Goal: Task Accomplishment & Management: Complete application form

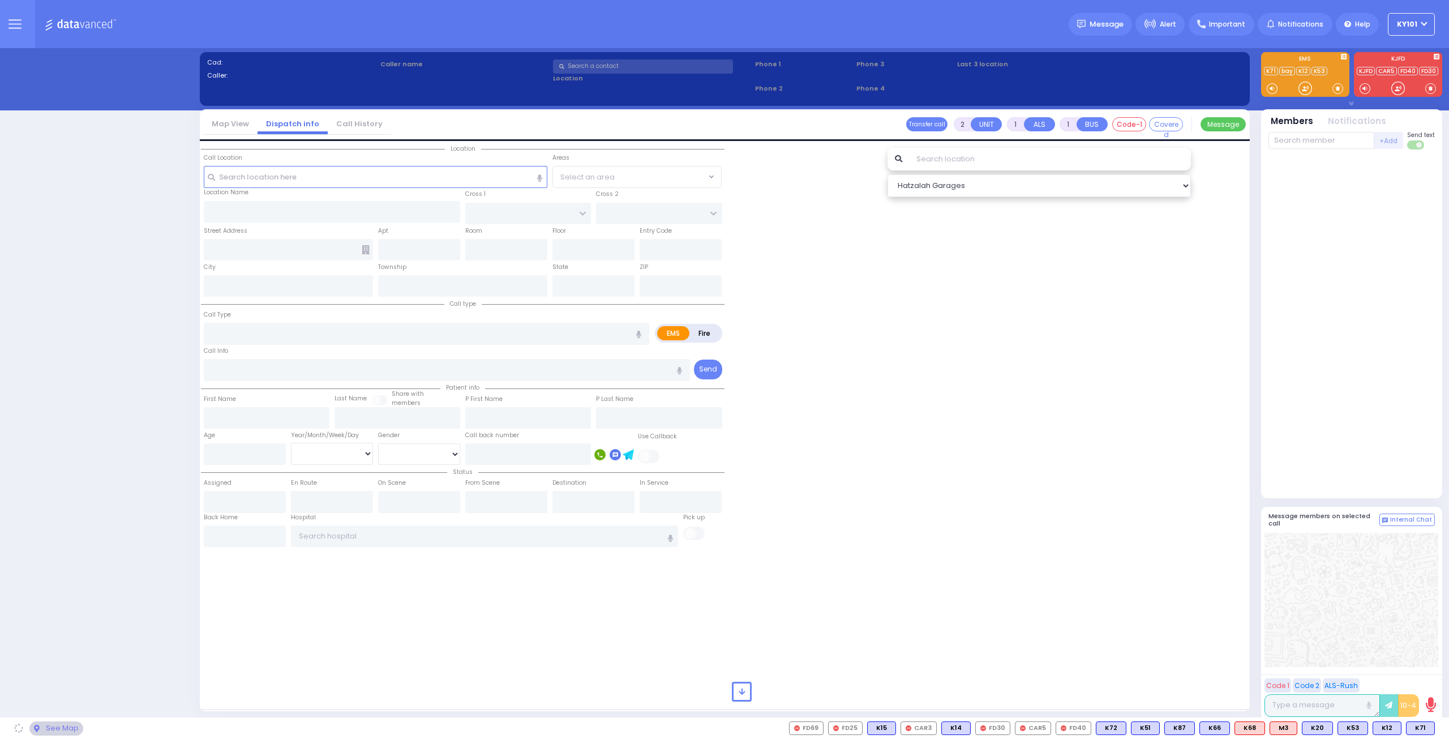
select select "14"
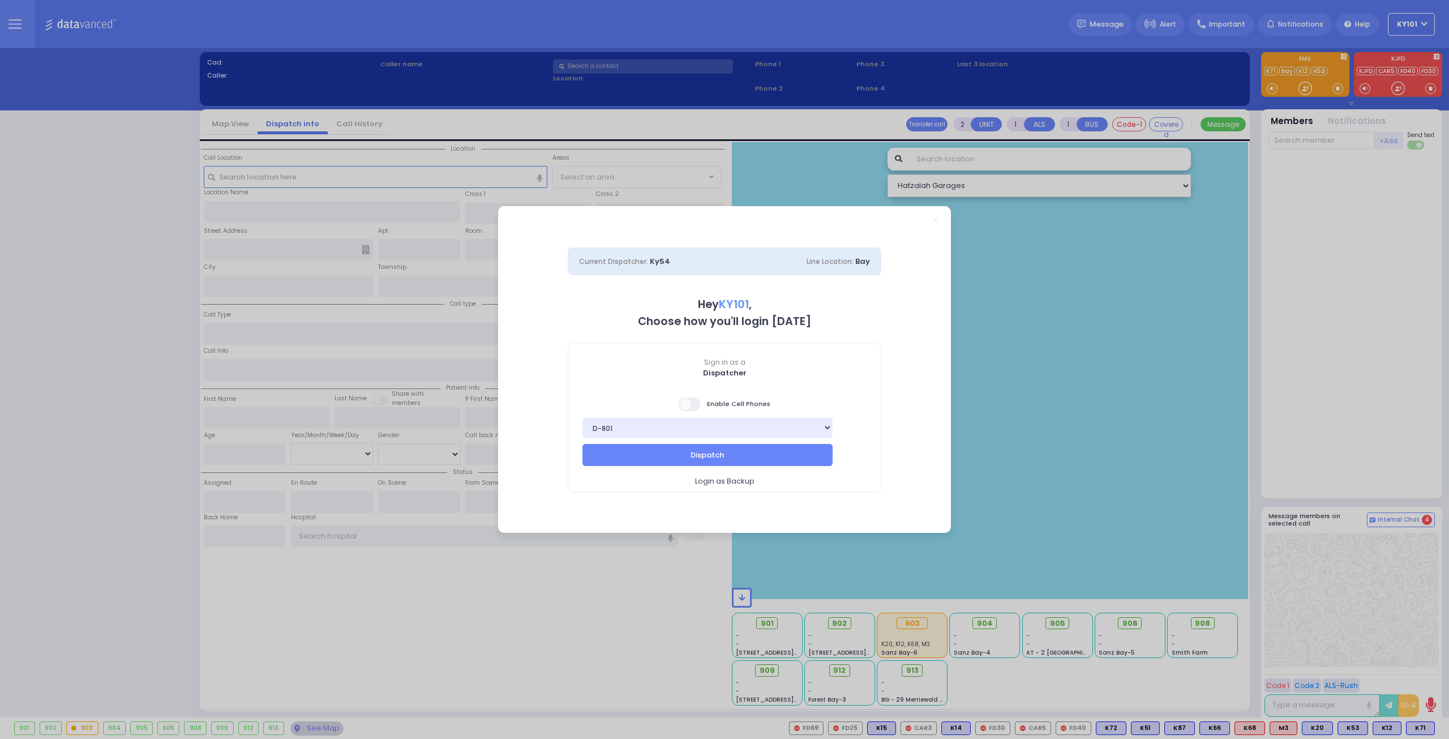
click at [696, 399] on span at bounding box center [690, 404] width 23 height 14
click at [113, 396] on input "checkbox" at bounding box center [113, 396] width 0 height 0
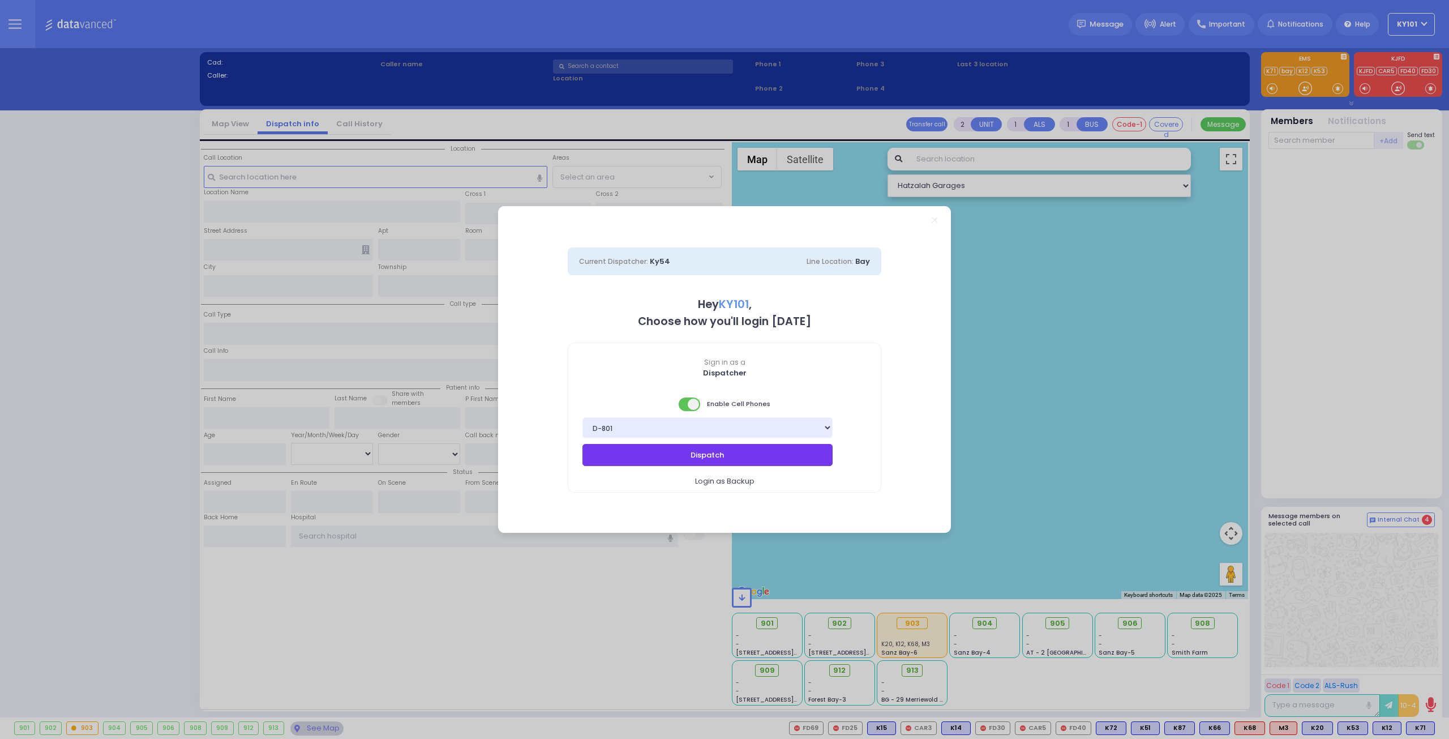
click at [719, 455] on button "Dispatch" at bounding box center [708, 455] width 250 height 22
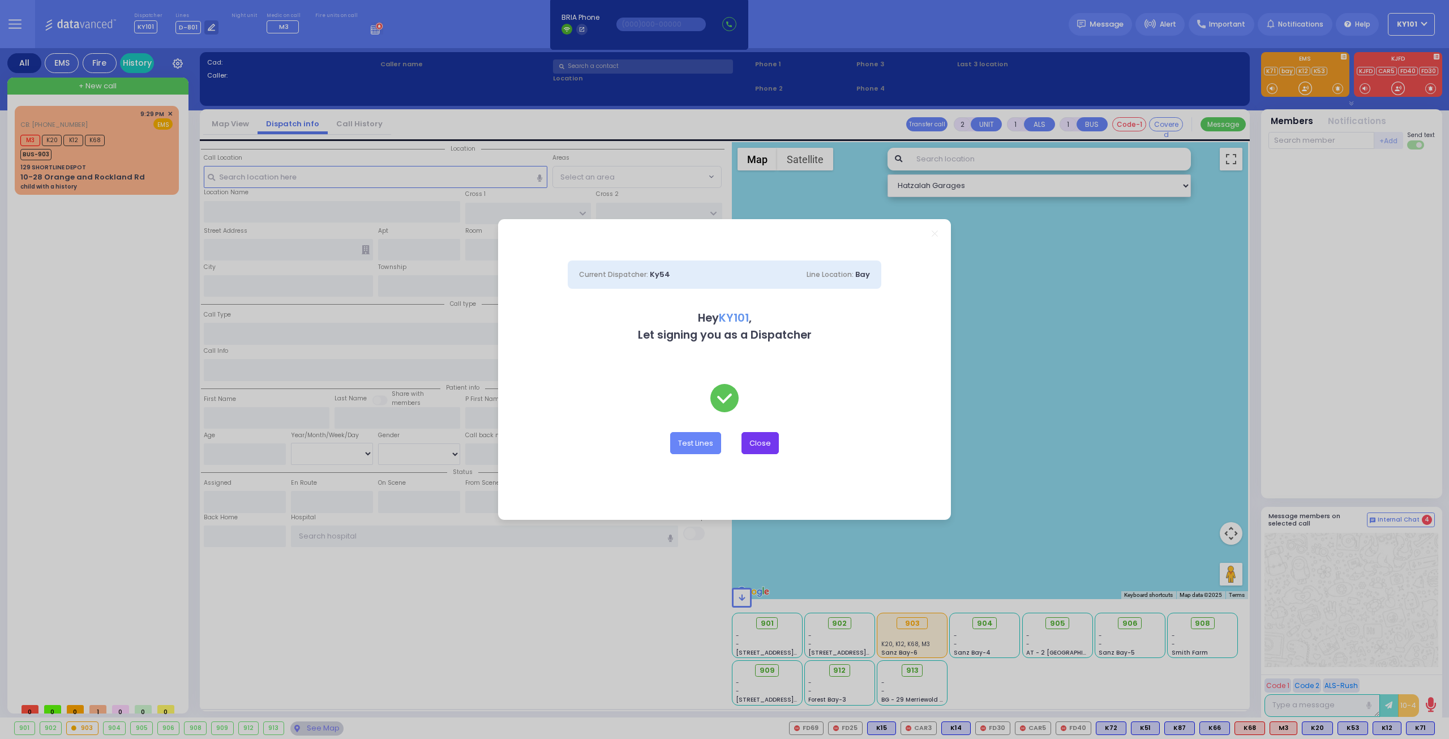
click at [761, 447] on button "Close" at bounding box center [760, 443] width 37 height 22
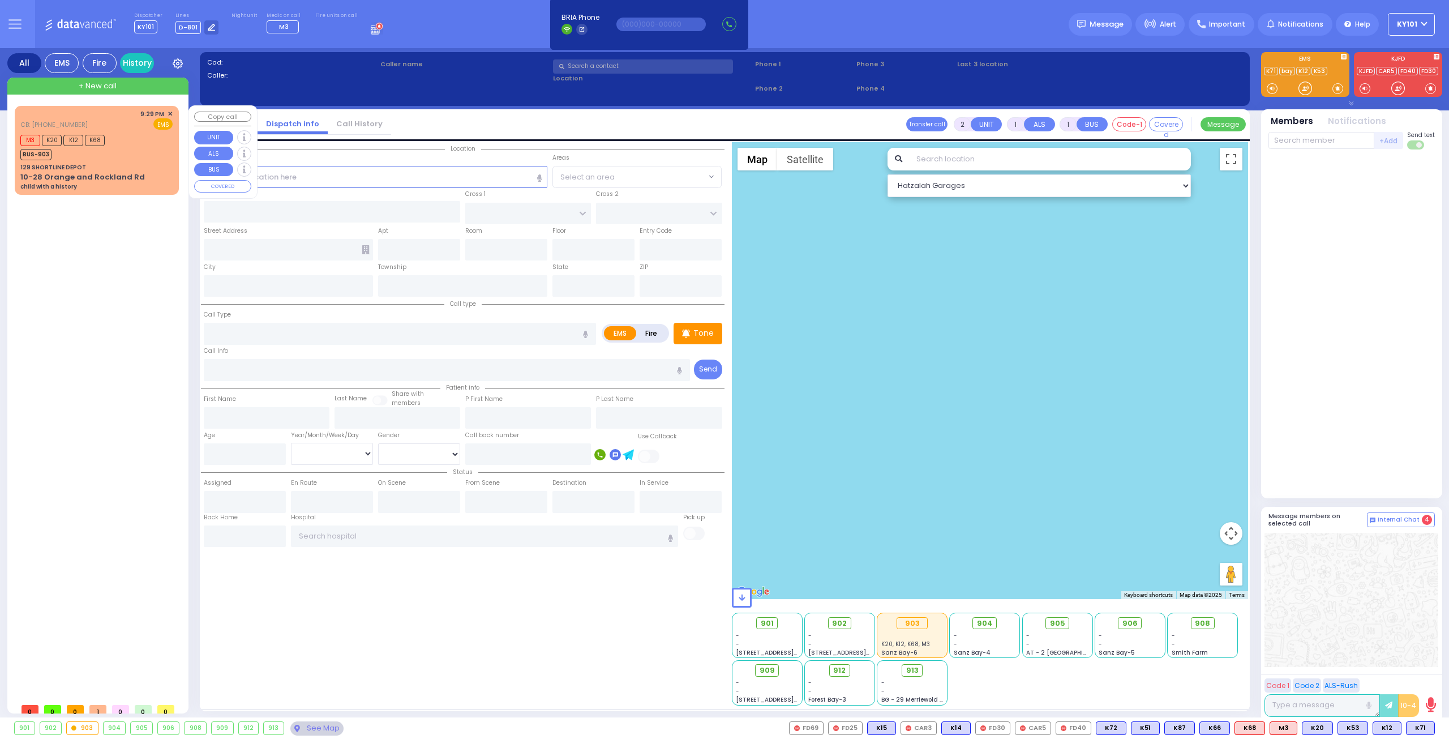
click at [113, 158] on div "M3 K20 K12 K68 BUS-903" at bounding box center [96, 146] width 152 height 28
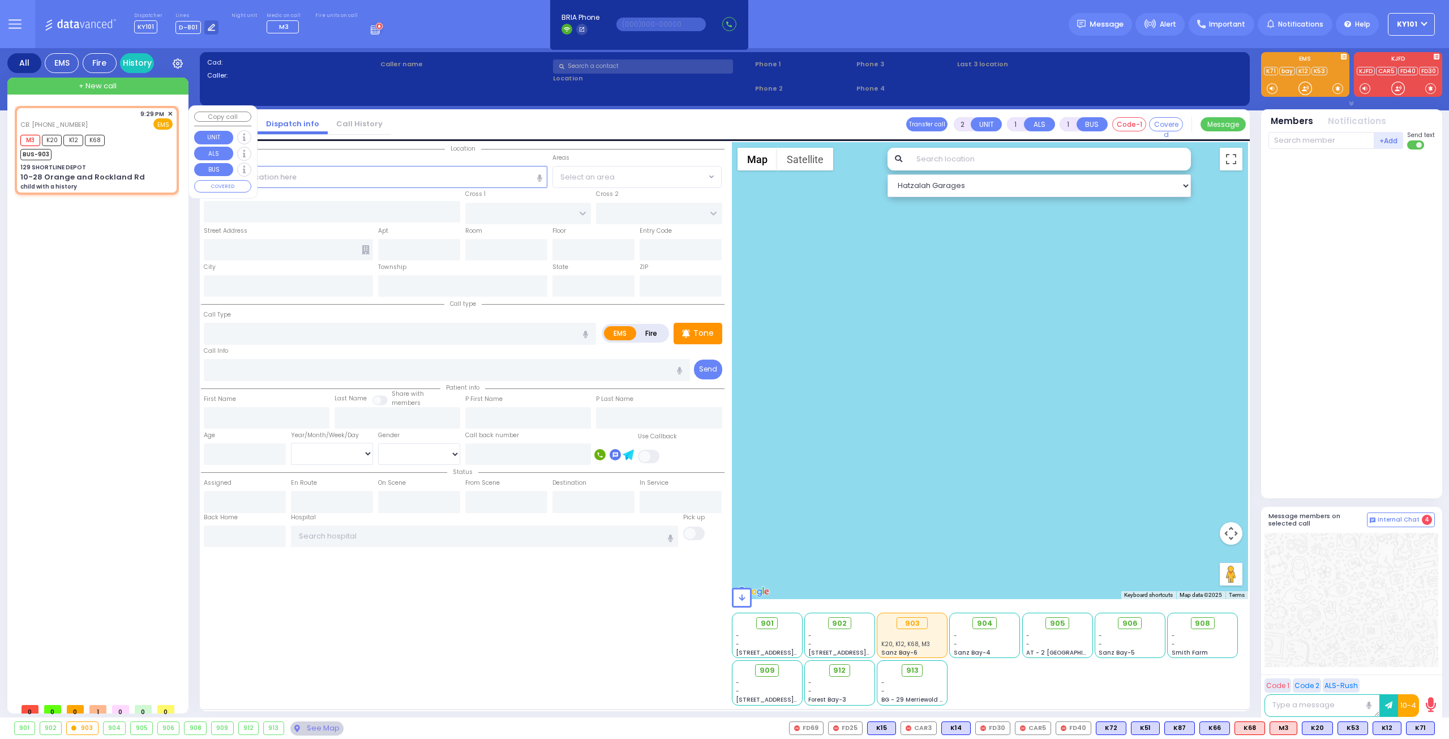
select select
type input "child with a history"
radio input "true"
type input "going to [GEOGRAPHIC_DATA]"
type input "7"
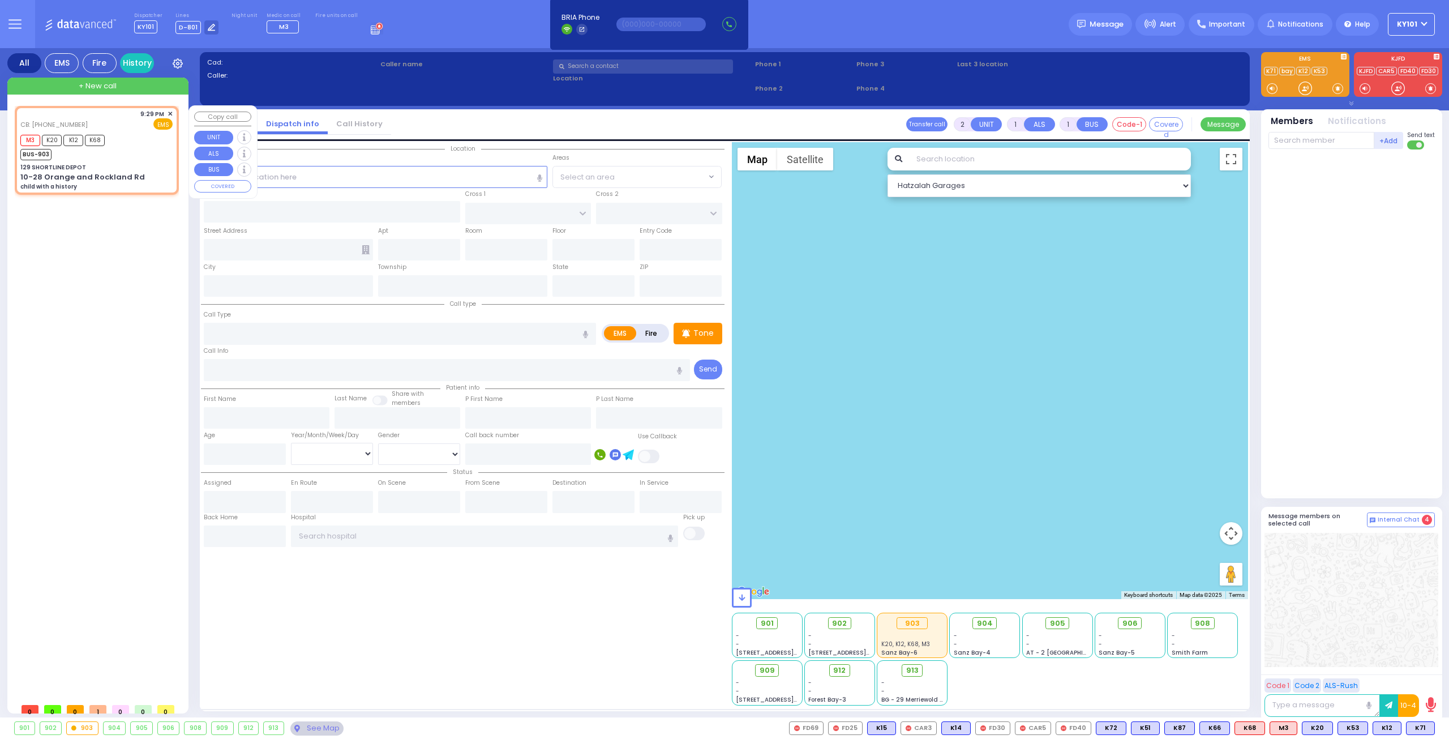
select select "Year"
type input "8452225858"
type input "21:29"
type input "21:33"
select select "Hatzalah Garages"
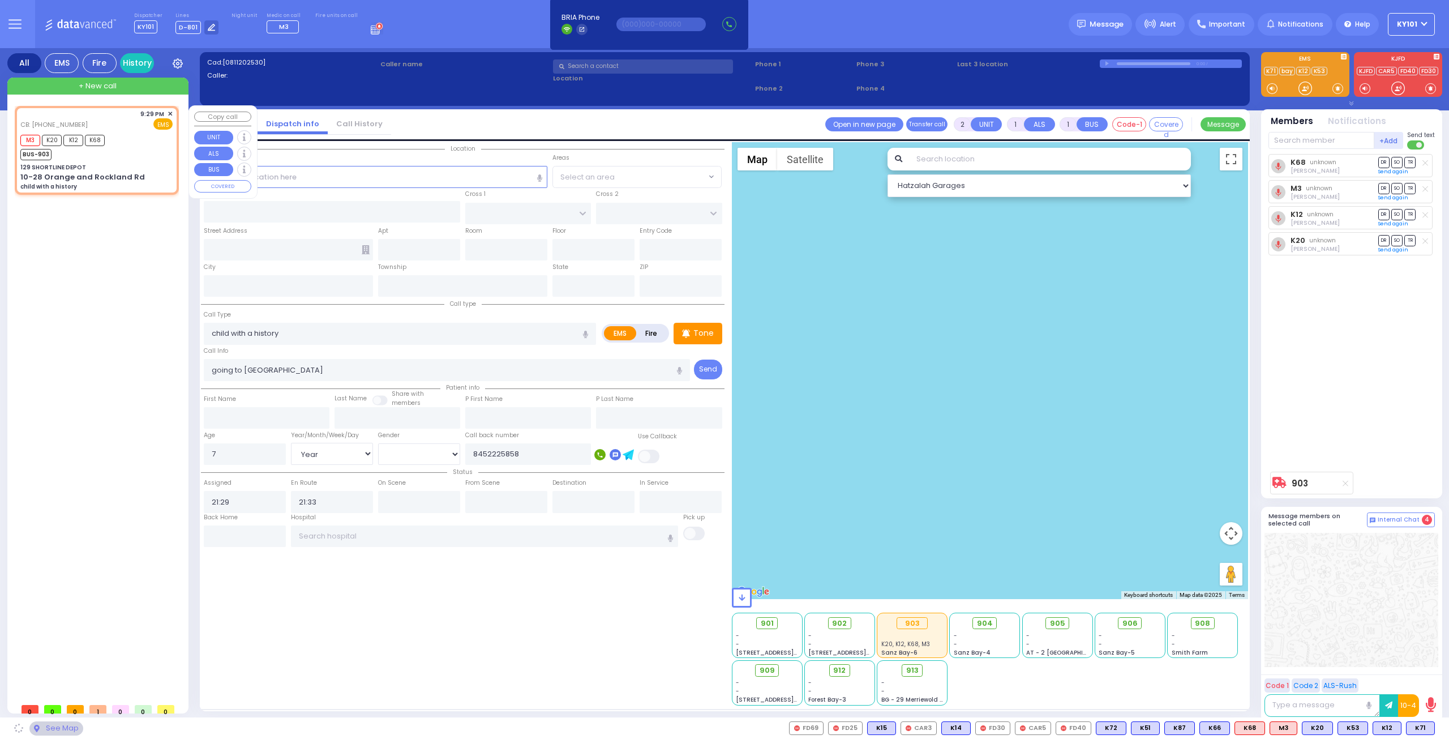
type input "129 SHORTLINE DEPOT"
type input "10-28 Orange and Rockland Rd"
type input "Monroe"
type input "[US_STATE]"
type input "10950"
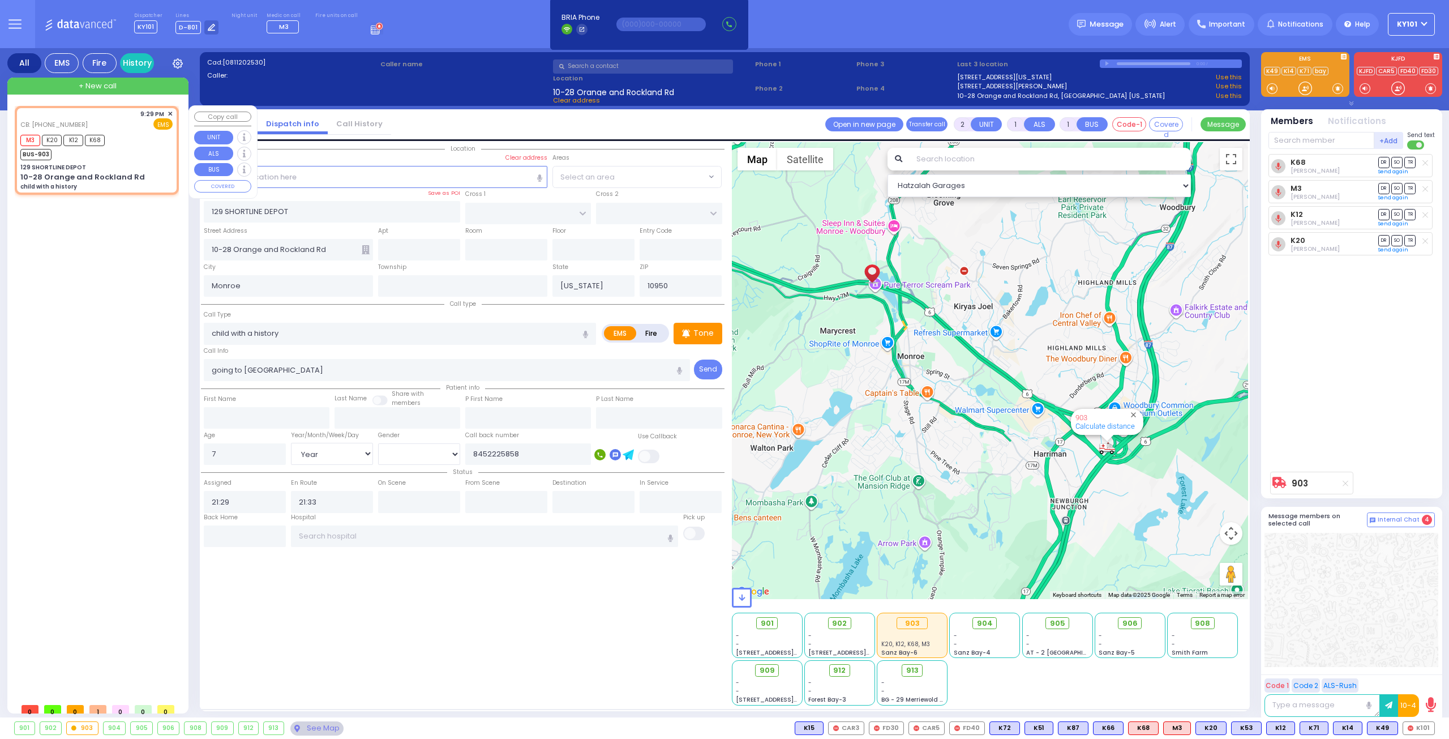
type input "6"
select select
radio input "true"
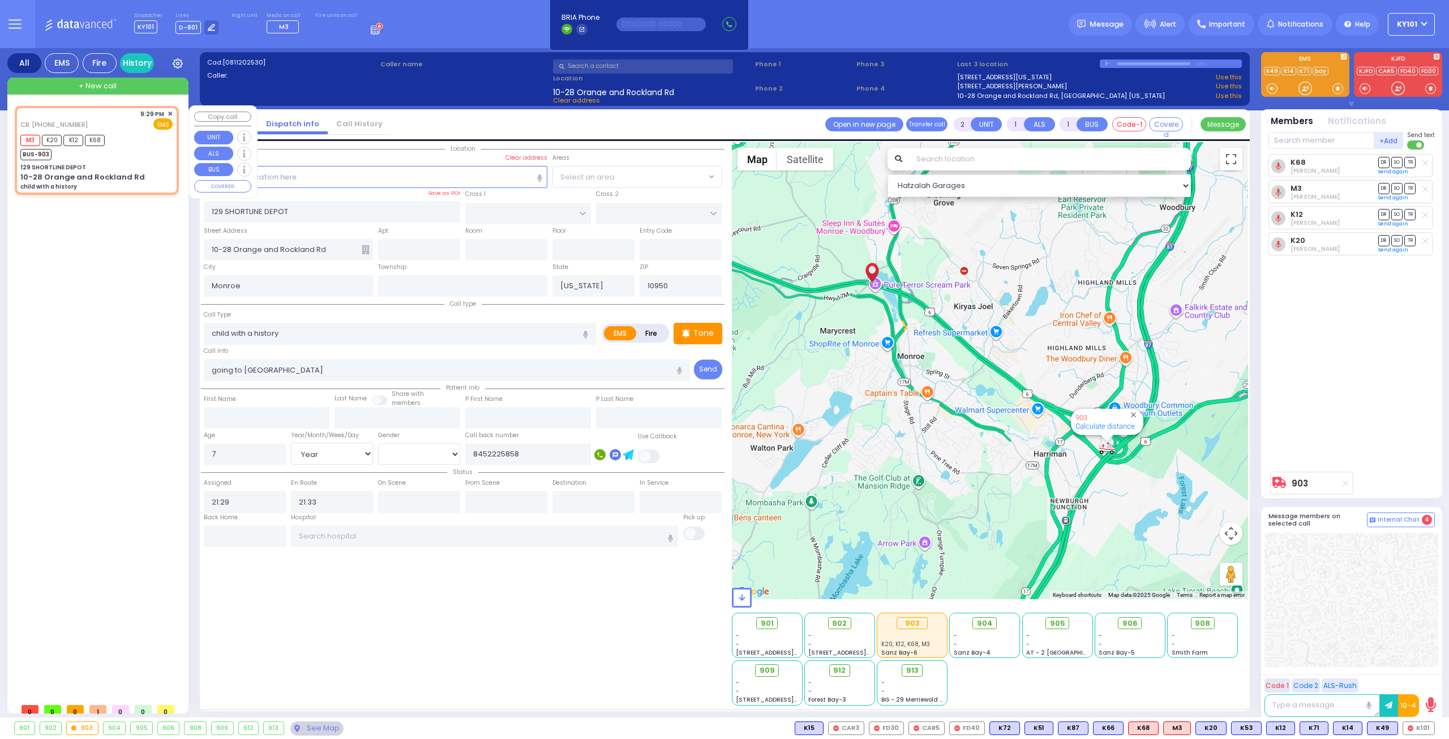
type input "Unknown"
select select "Year"
select select "Hatzalah Garages"
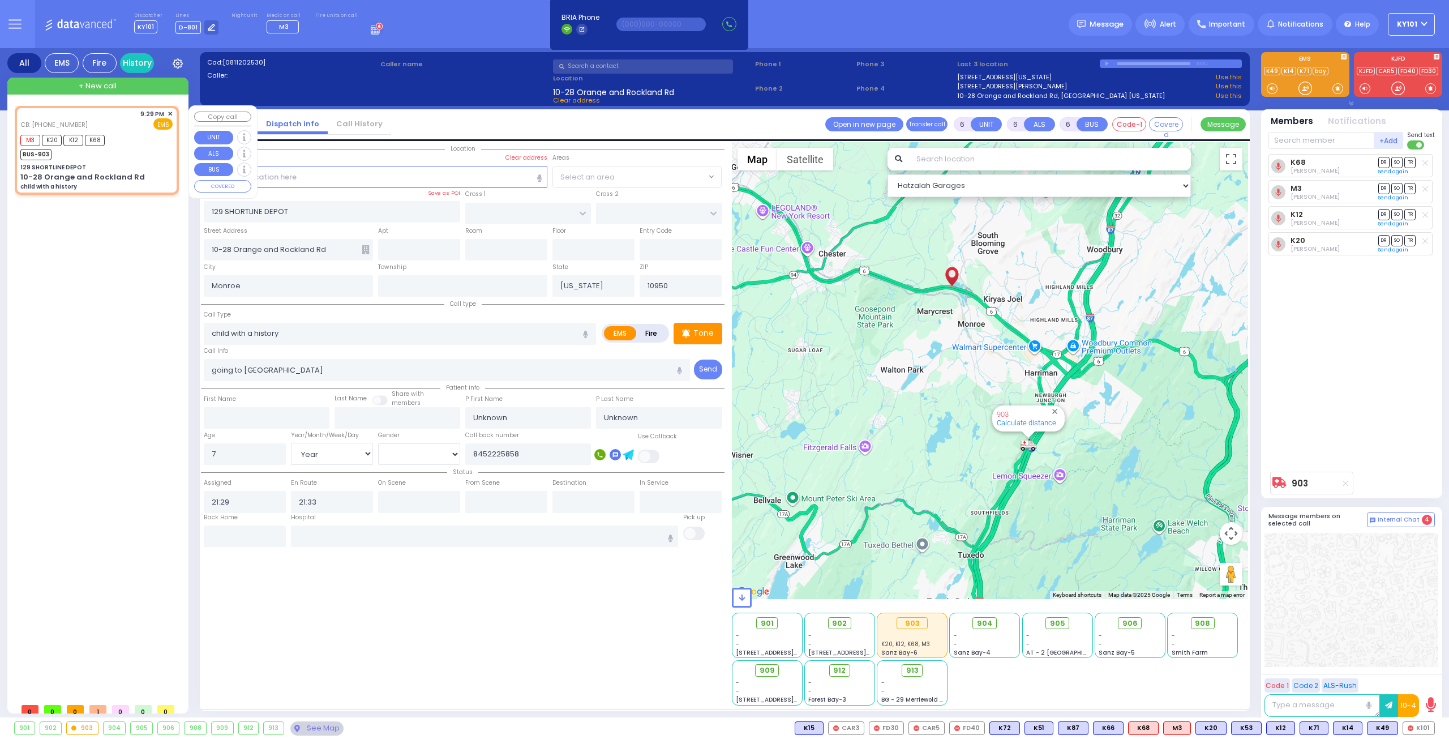
select select
radio input "true"
type input "Aidy"
type input "[PERSON_NAME]"
select select "Year"
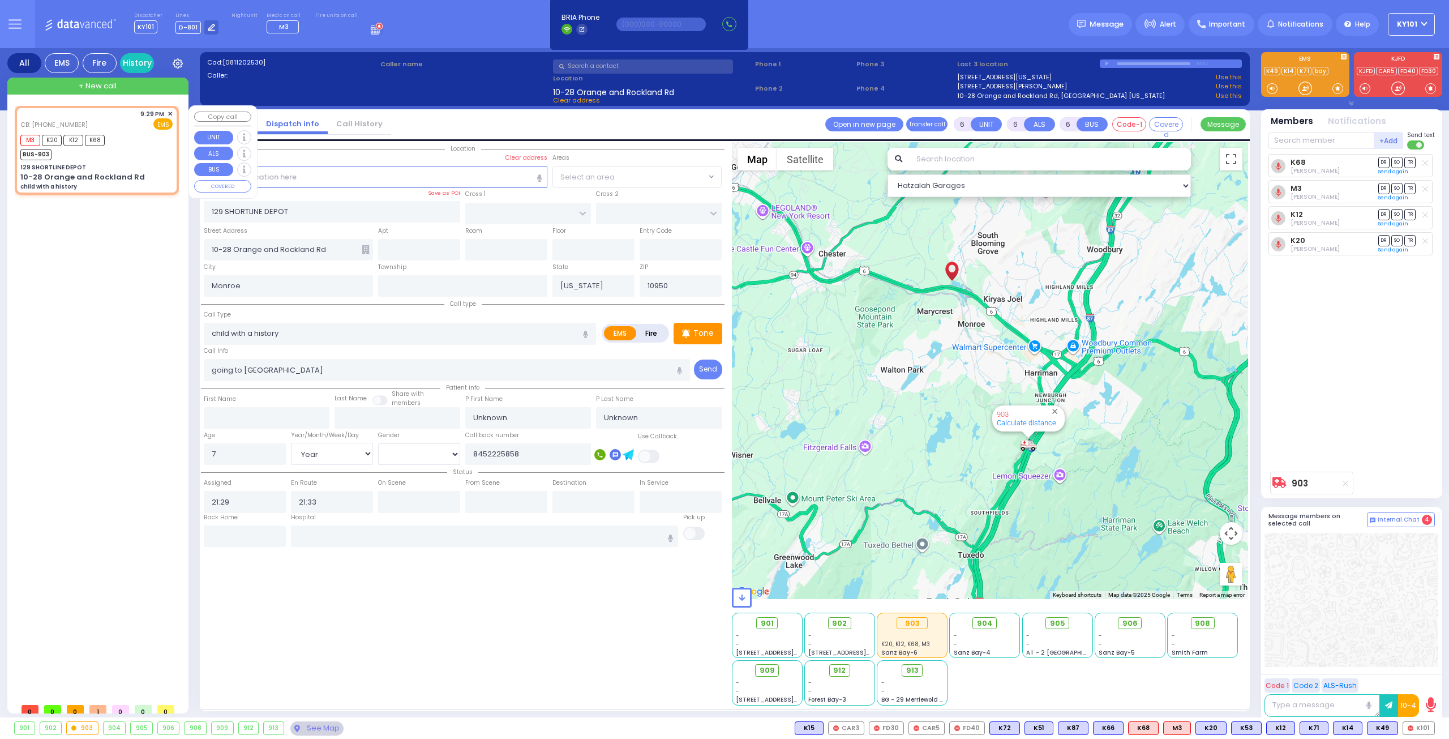
select select "[DEMOGRAPHIC_DATA]"
select select "Hatzalah Garages"
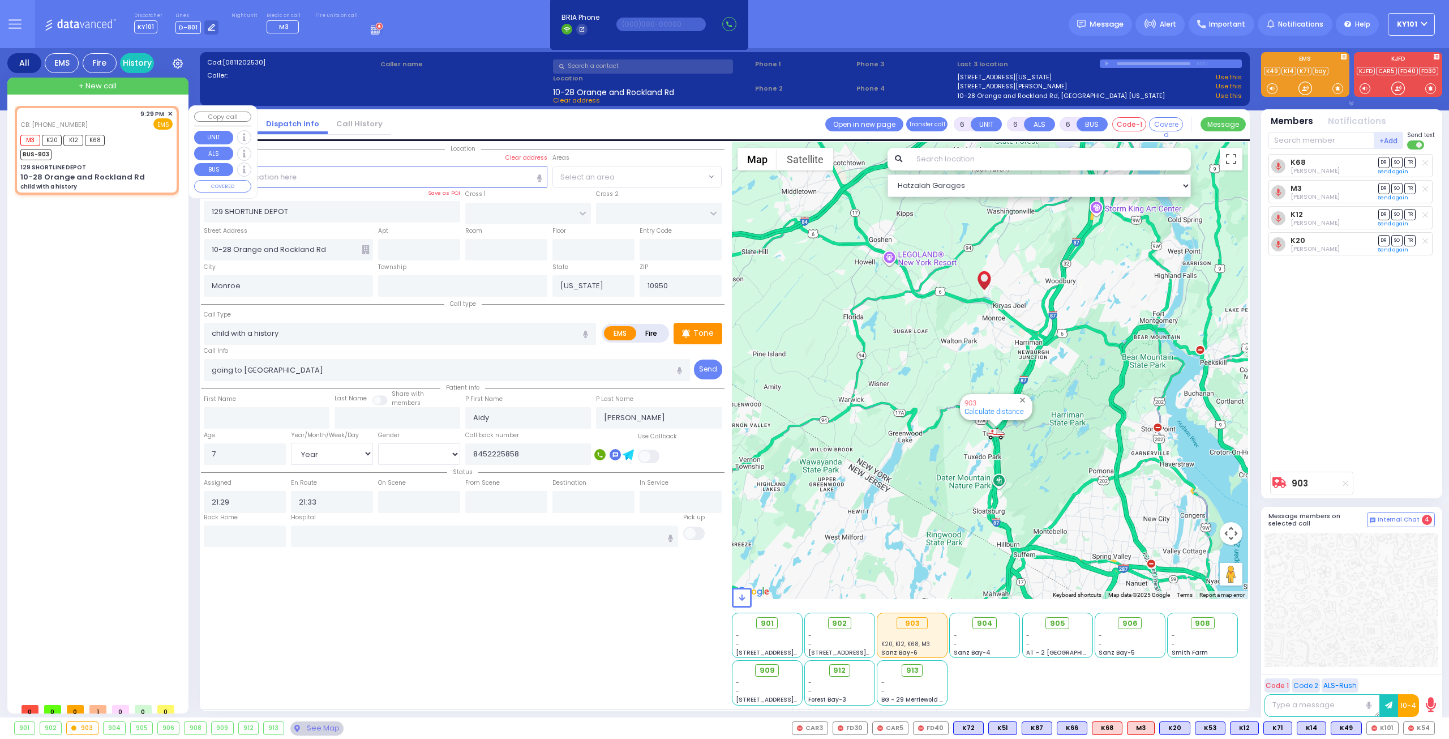
select select
radio input "true"
select select "Year"
select select "[DEMOGRAPHIC_DATA]"
select select "Hatzalah Garages"
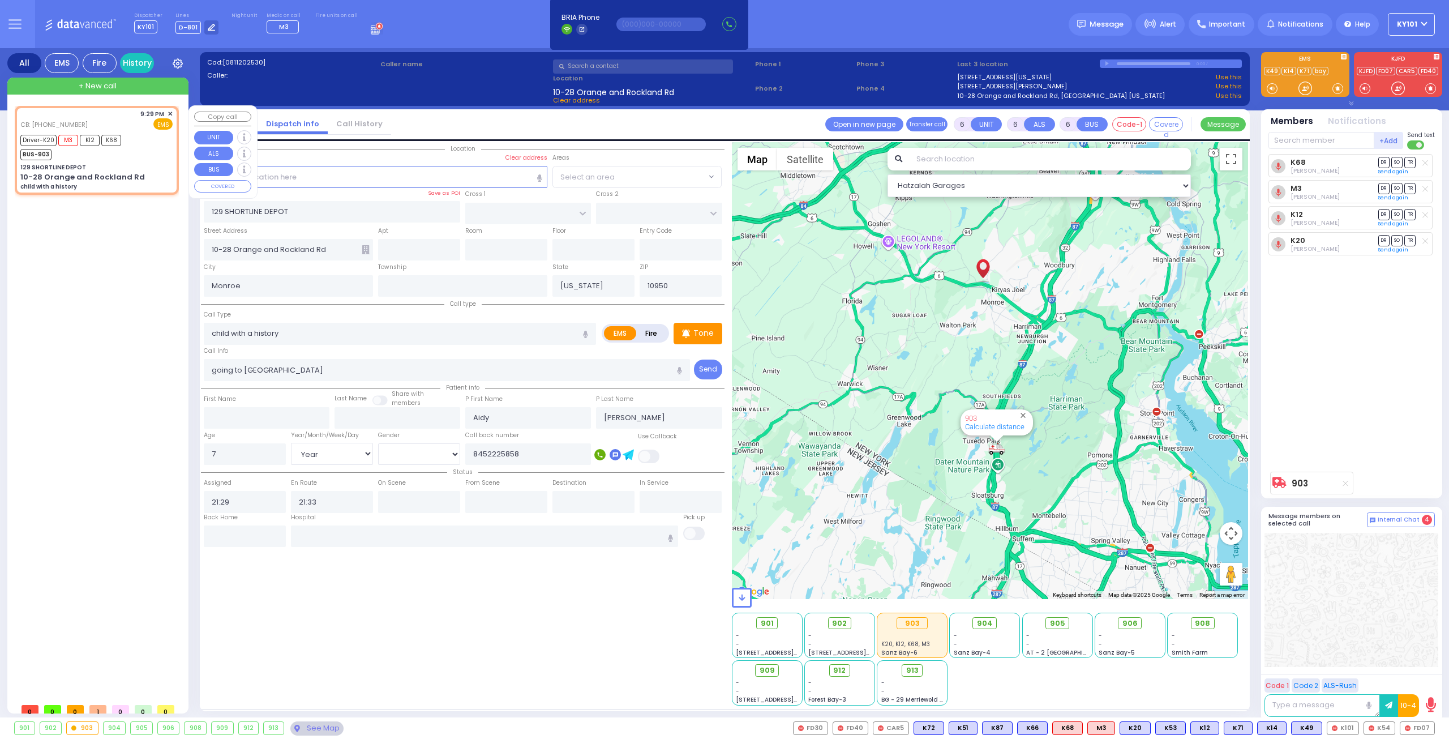
select select
radio input "true"
select select "Year"
select select "[DEMOGRAPHIC_DATA]"
type input "21:40"
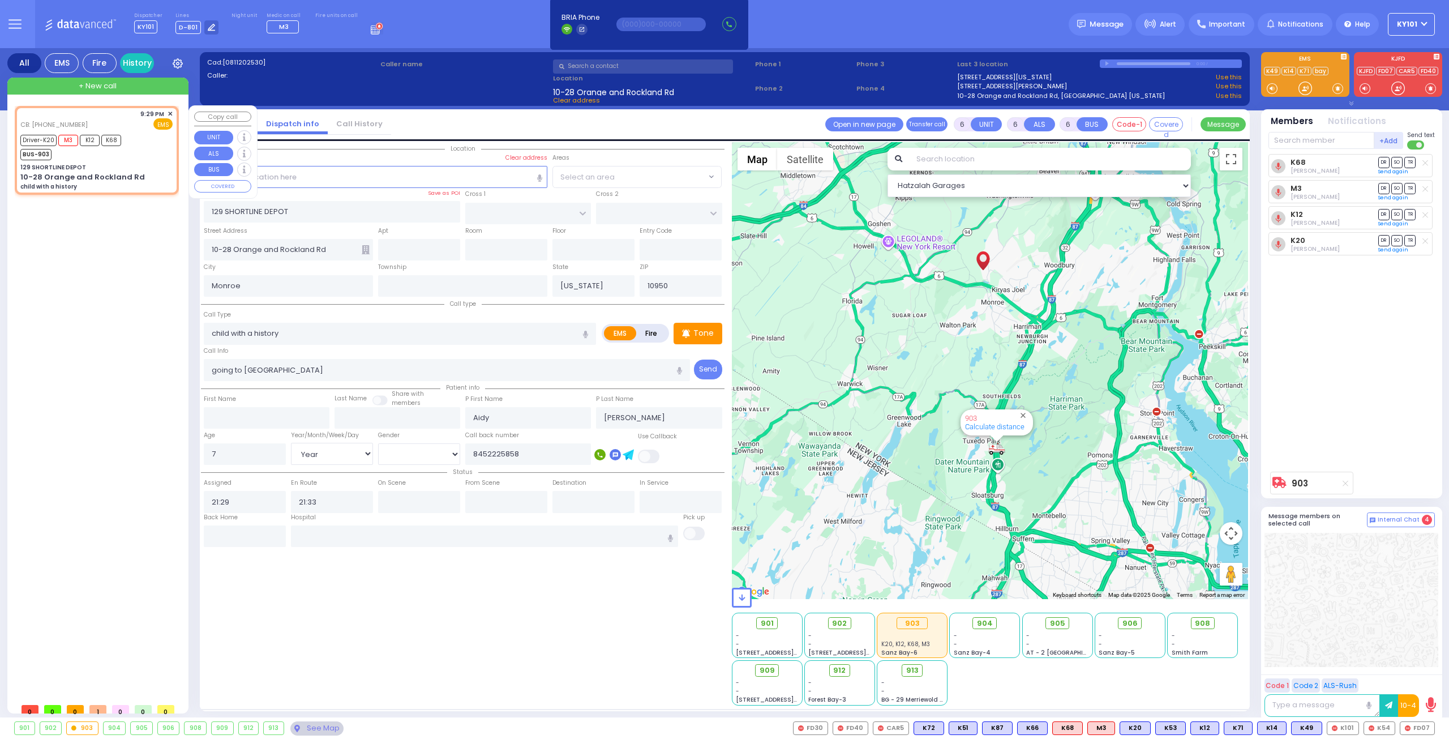
type input "22:00"
select select "Hatzalah Garages"
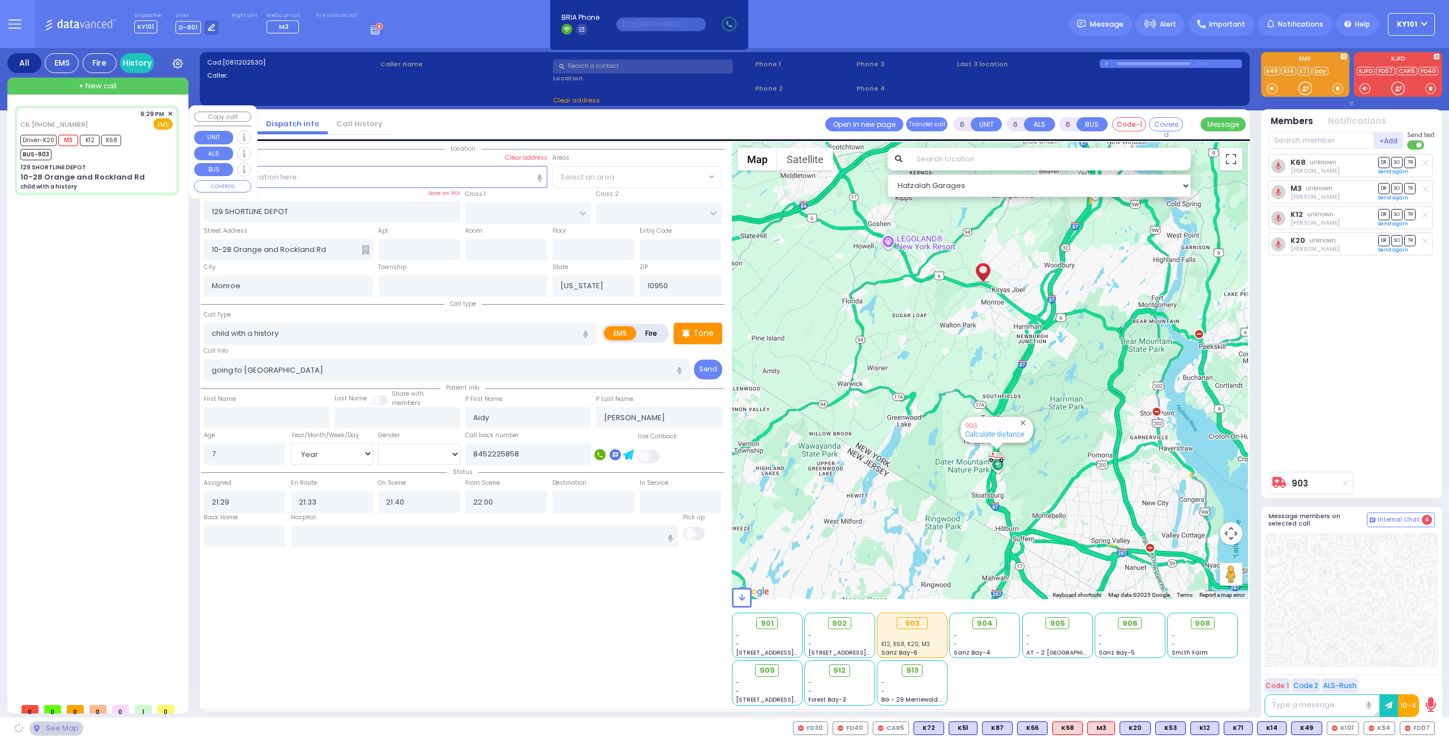
select select
radio input "true"
select select "Year"
select select "[DEMOGRAPHIC_DATA]"
select select "Hatzalah Garages"
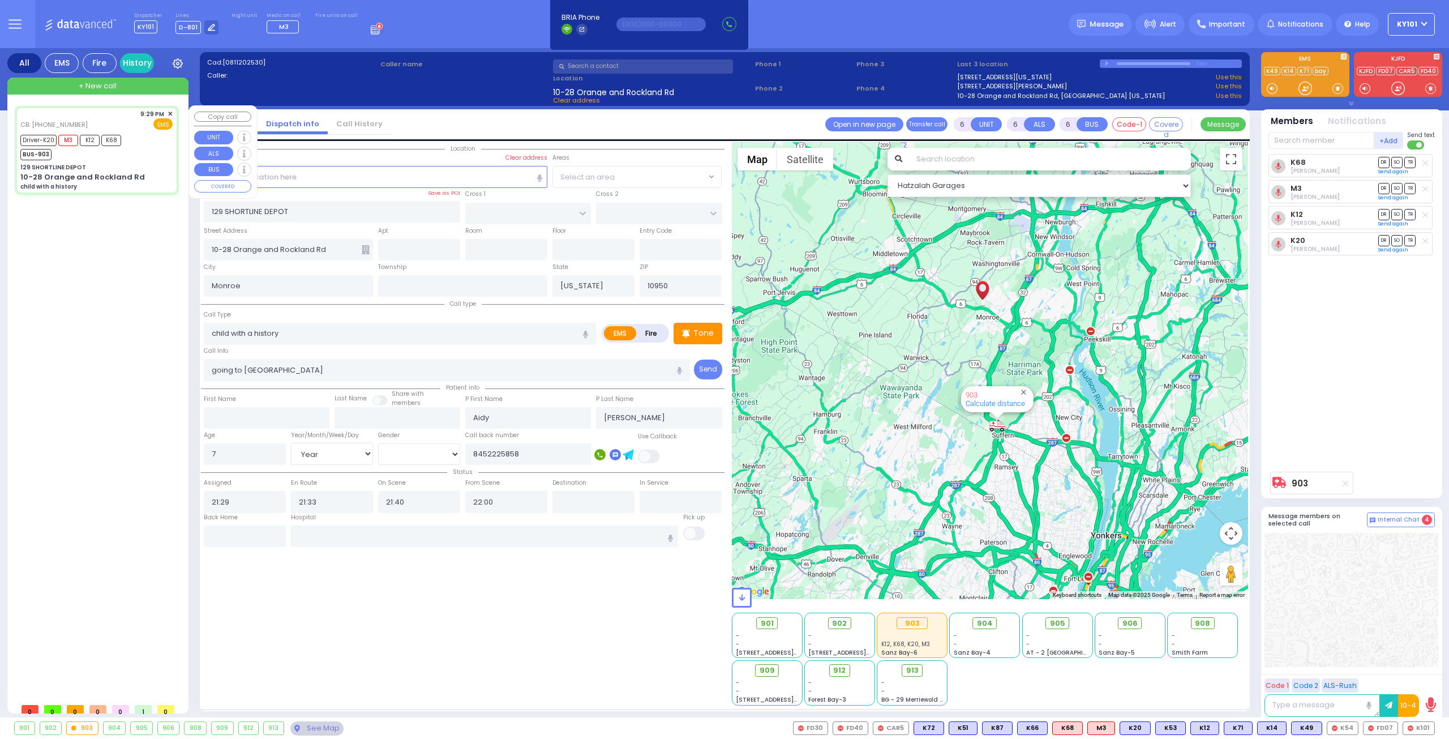
select select
radio input "true"
select select "Year"
select select "[DEMOGRAPHIC_DATA]"
select select "Hatzalah Garages"
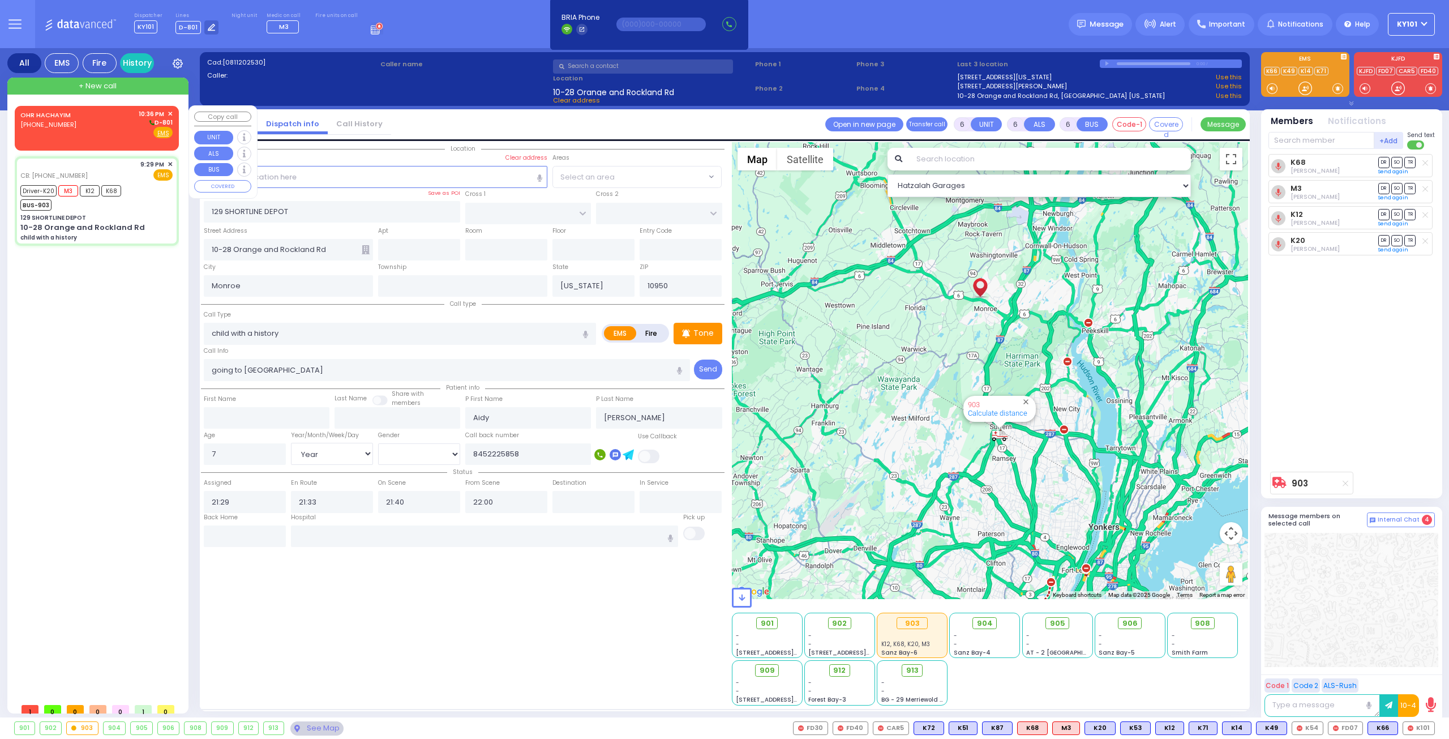
click at [73, 115] on div "OHR HACHAYIM [PHONE_NUMBER] 10:36 PM ✕ D-801" at bounding box center [96, 123] width 152 height 29
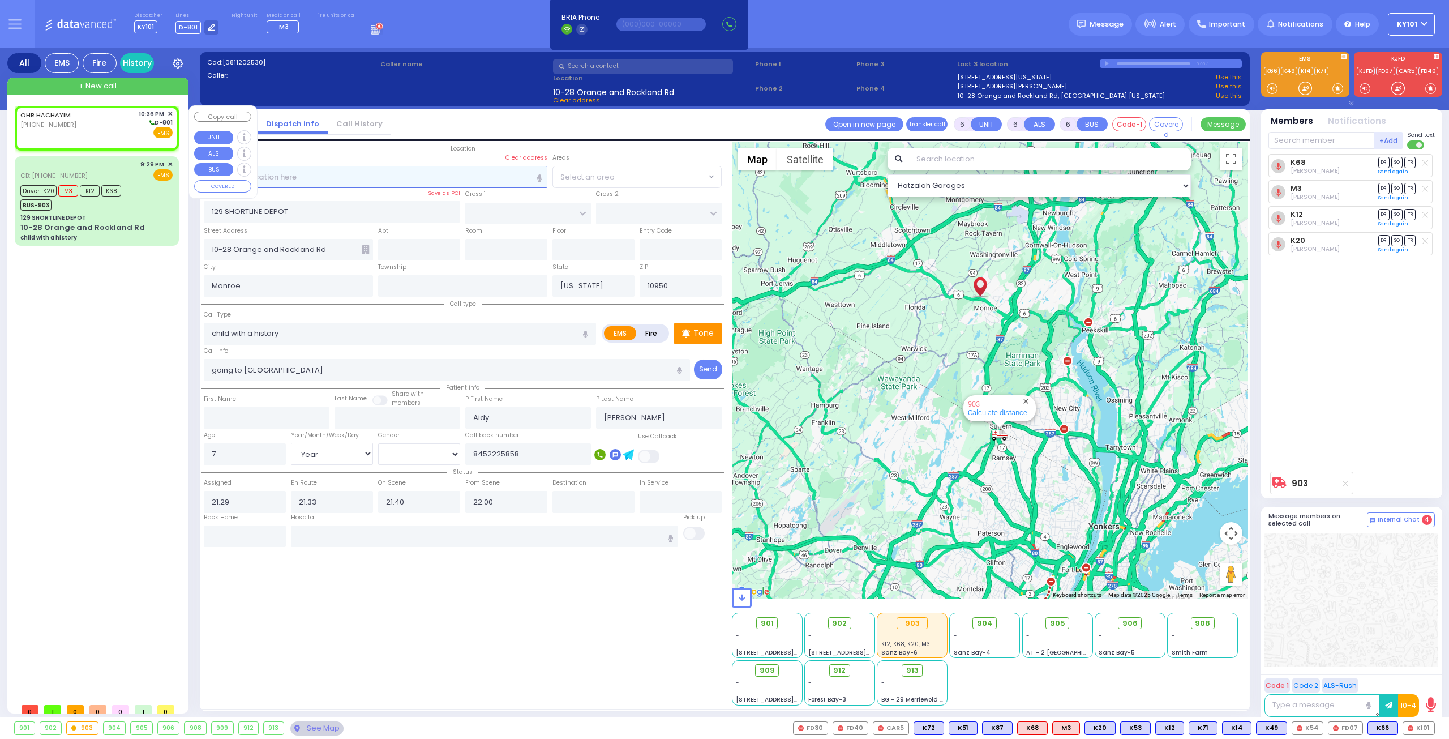
type input "2"
type input "1"
select select
radio input "true"
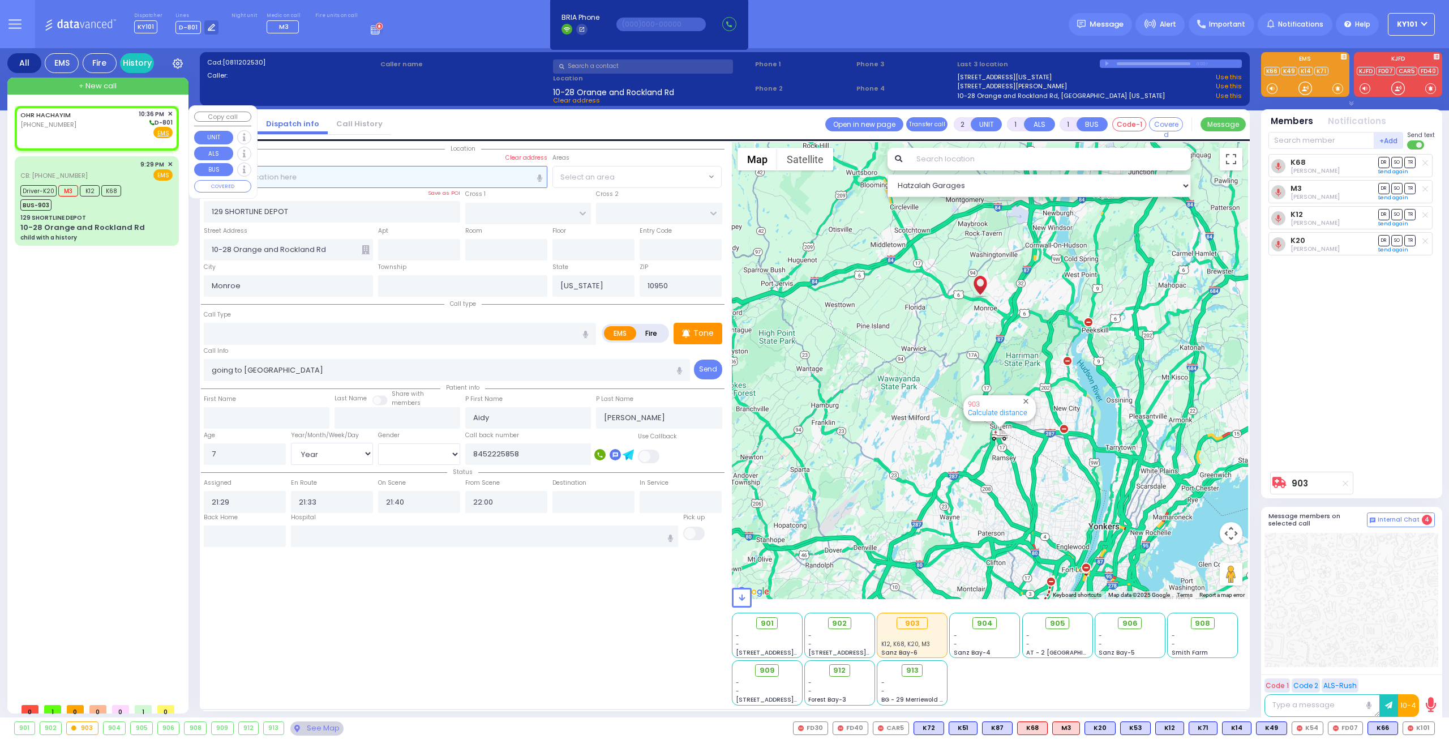
select select
type input "22:36"
select select "Hatzalah Garages"
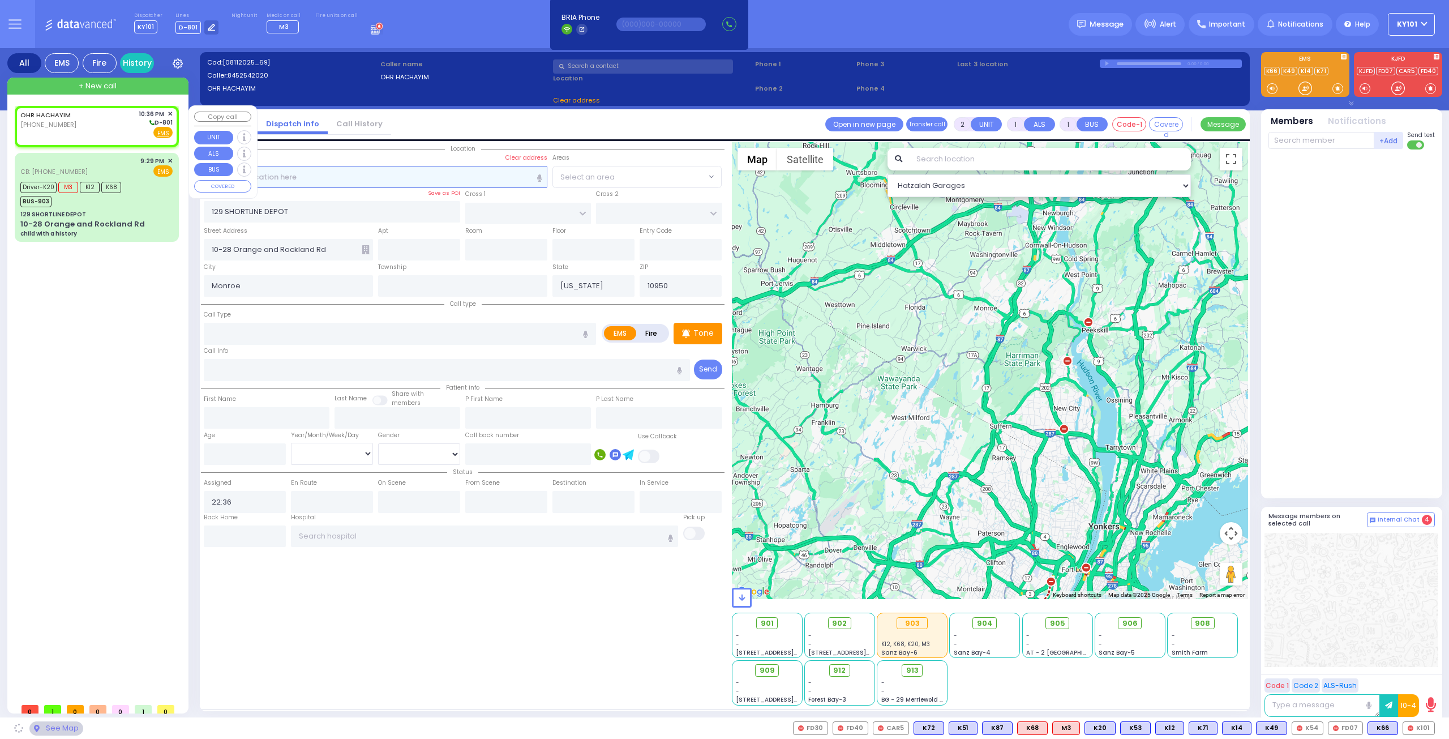
select select
radio input "true"
select select
select select "Hatzalah Garages"
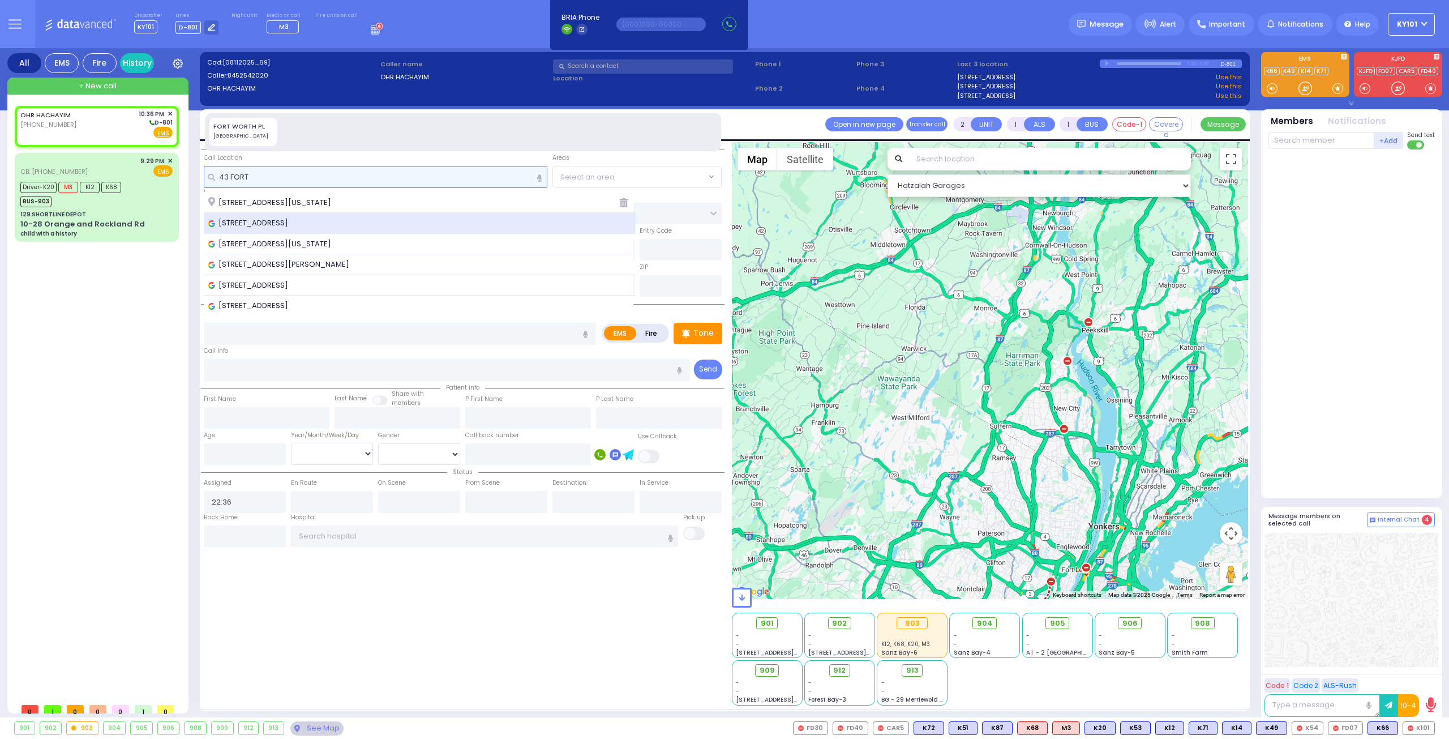
type input "43 FORT"
click at [297, 215] on div "[STREET_ADDRESS]" at bounding box center [420, 223] width 433 height 21
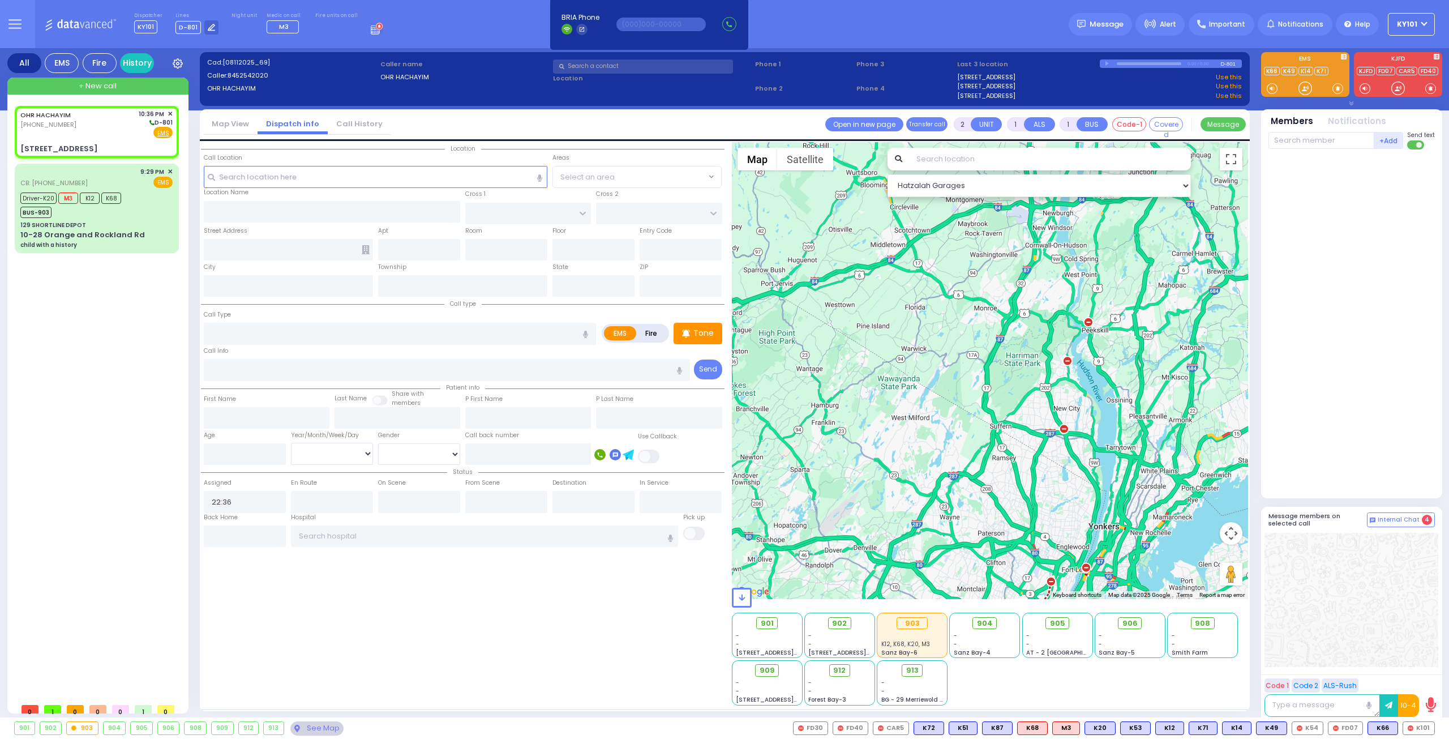
select select
radio input "true"
select select
select select "Hatzalah Garages"
type input "[GEOGRAPHIC_DATA]"
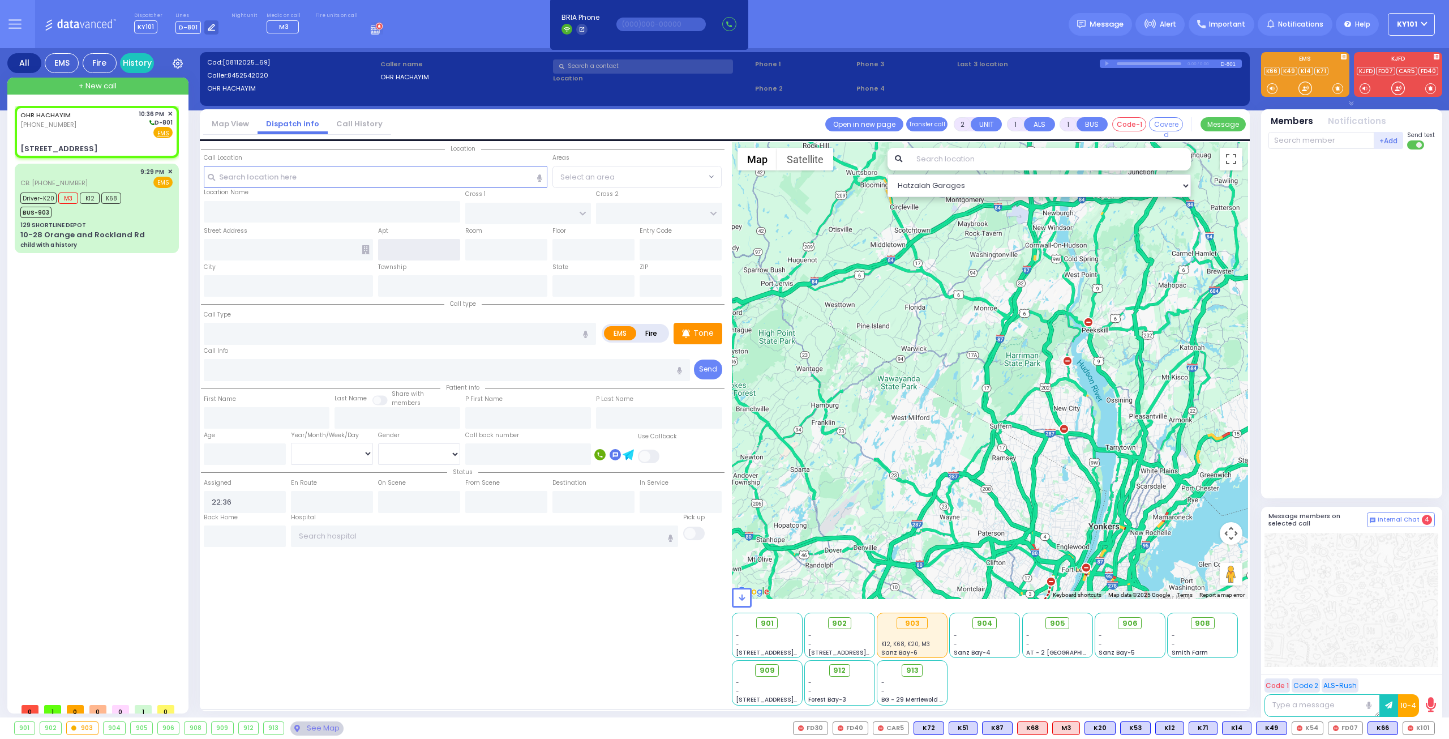
type input "KINGSVILLE DR"
type input "[STREET_ADDRESS]"
type input "Monroe"
type input "[US_STATE]"
type input "10950"
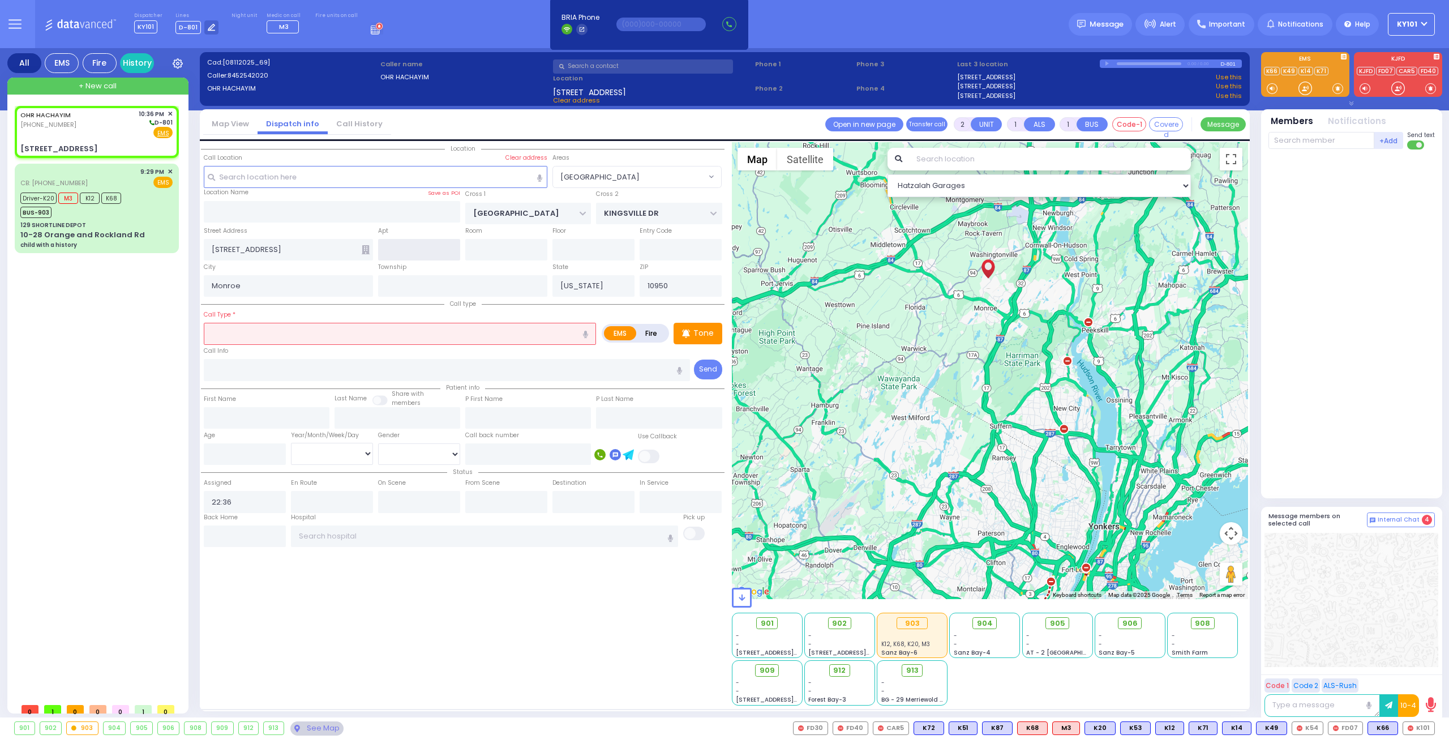
select select "[GEOGRAPHIC_DATA]"
click at [270, 333] on input "text" at bounding box center [400, 334] width 392 height 22
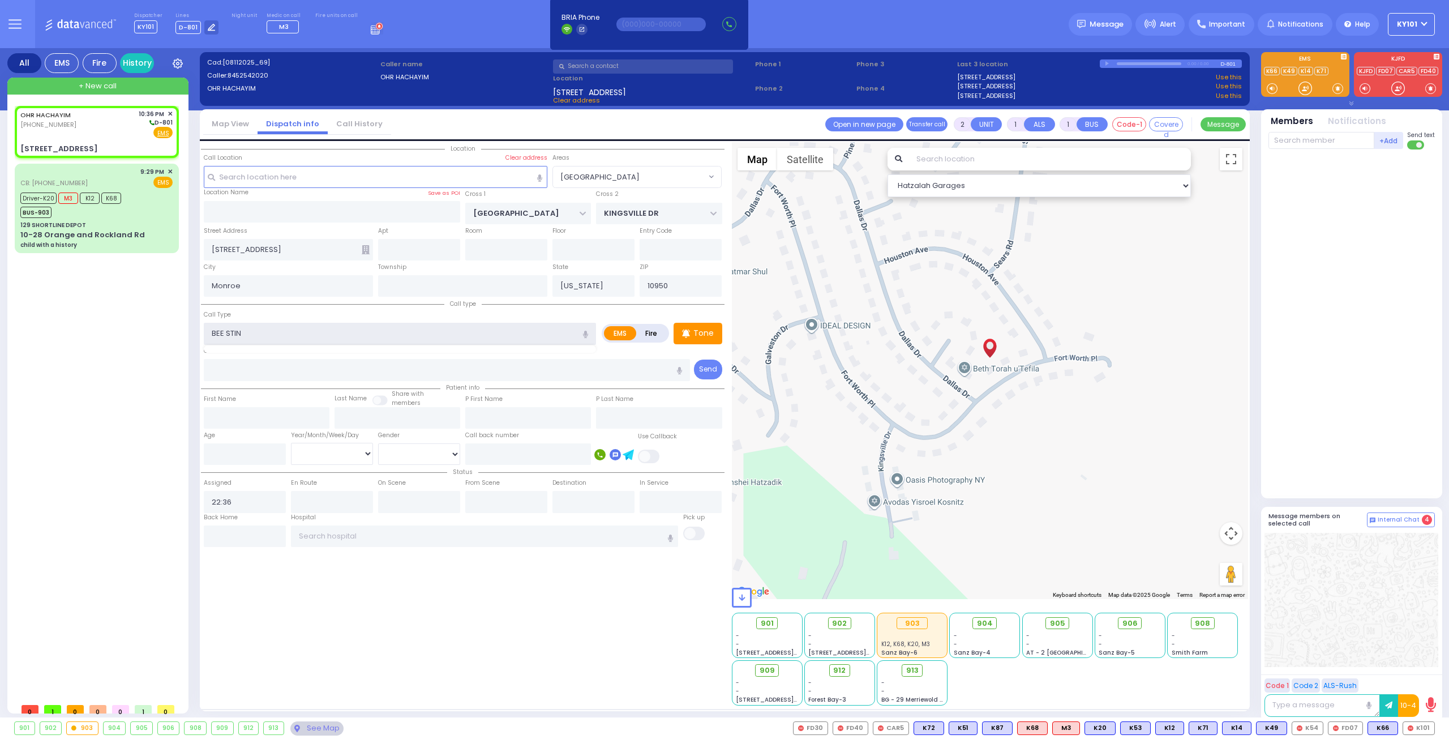
type input "[MEDICAL_DATA]"
select select
radio input "true"
select select
select select "Hatzalah Garages"
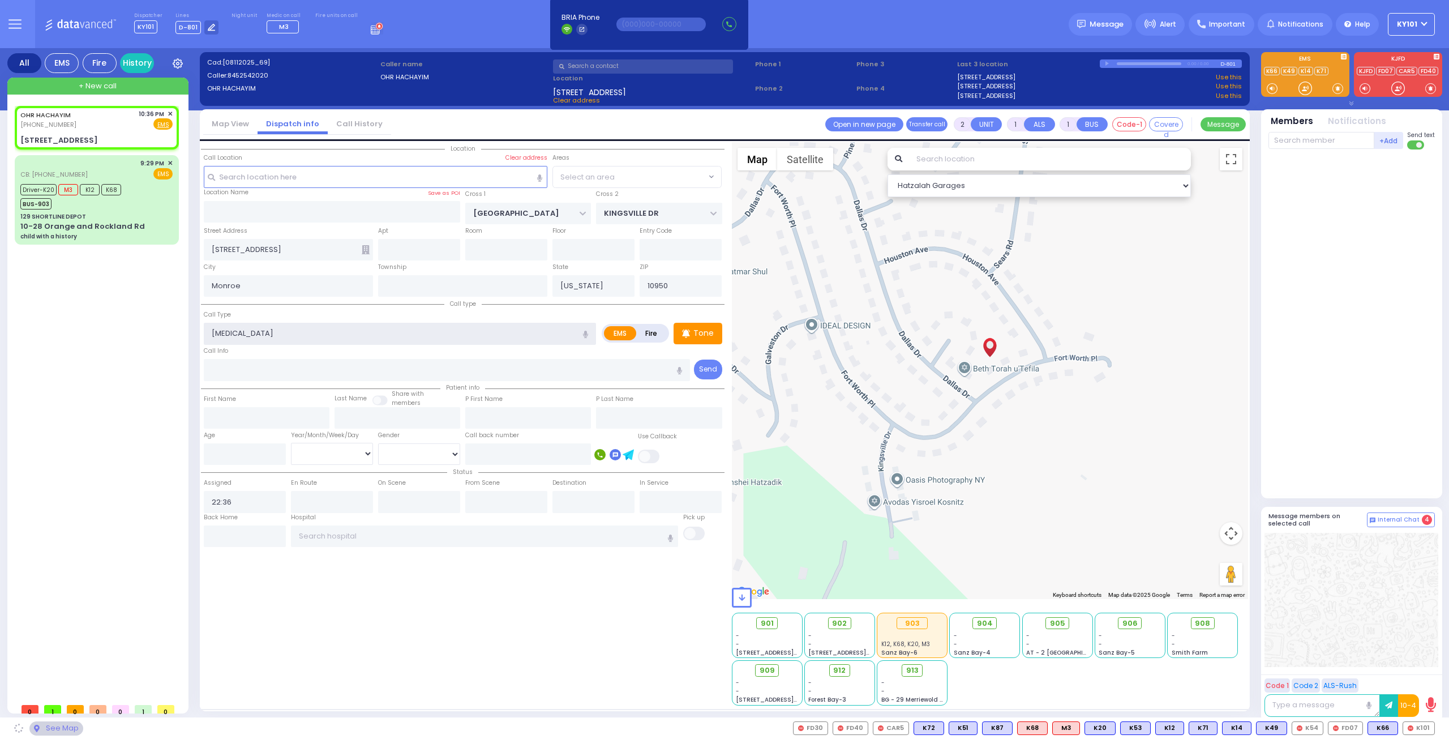
type input "[MEDICAL_DATA]"
select select "[GEOGRAPHIC_DATA]"
select select
radio input "true"
select select
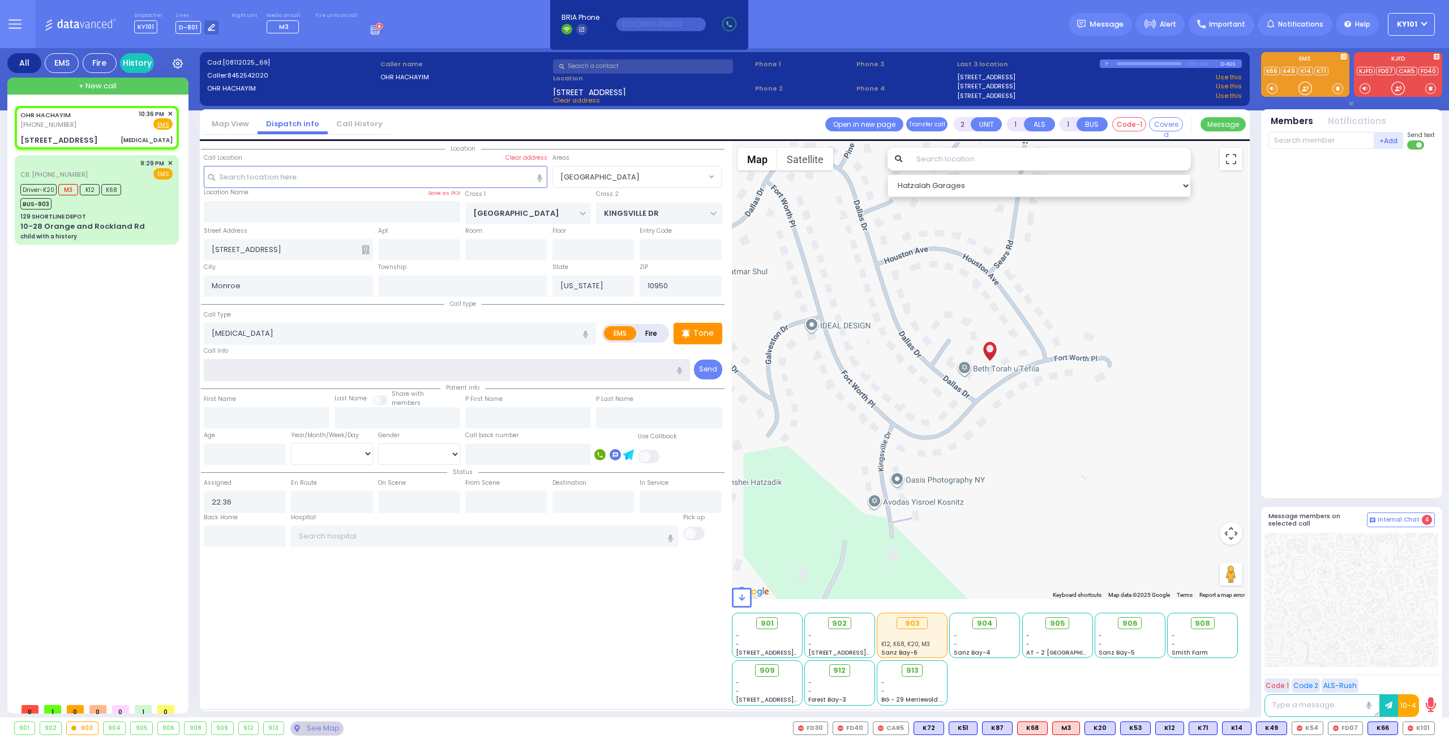
select select "Hatzalah Garages"
select select "[GEOGRAPHIC_DATA]"
click at [1419, 727] on span "K47" at bounding box center [1420, 728] width 30 height 12
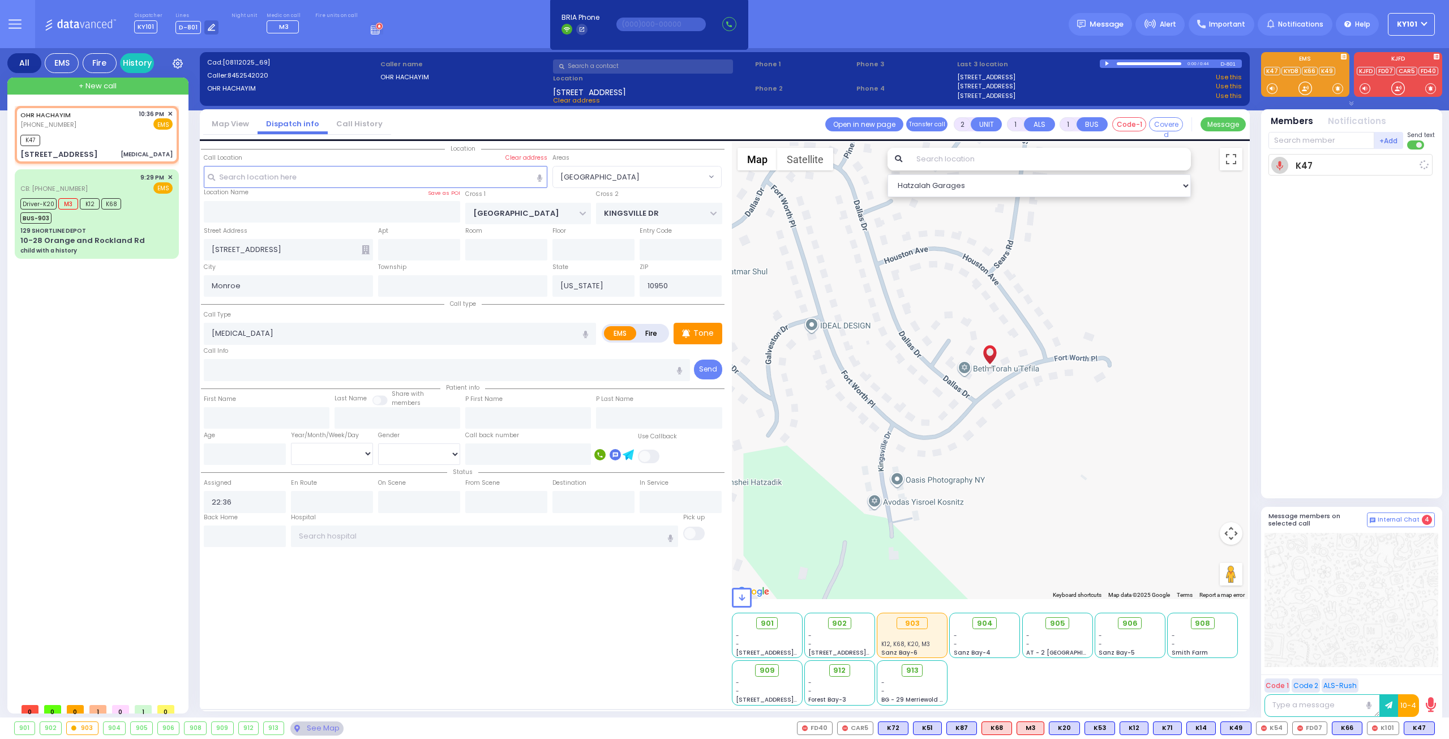
select select
radio input "true"
select select
type input "22:37"
select select "Hatzalah Garages"
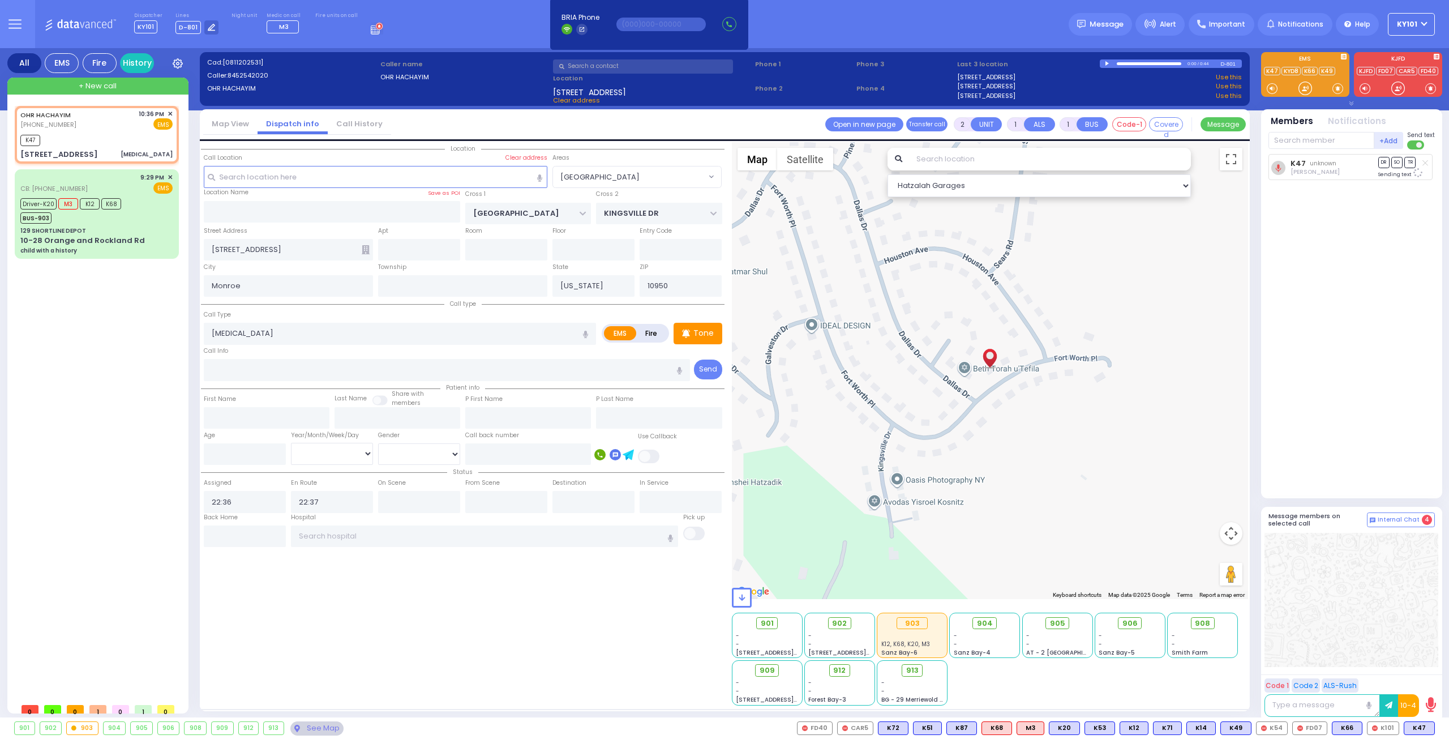
select select "[GEOGRAPHIC_DATA]"
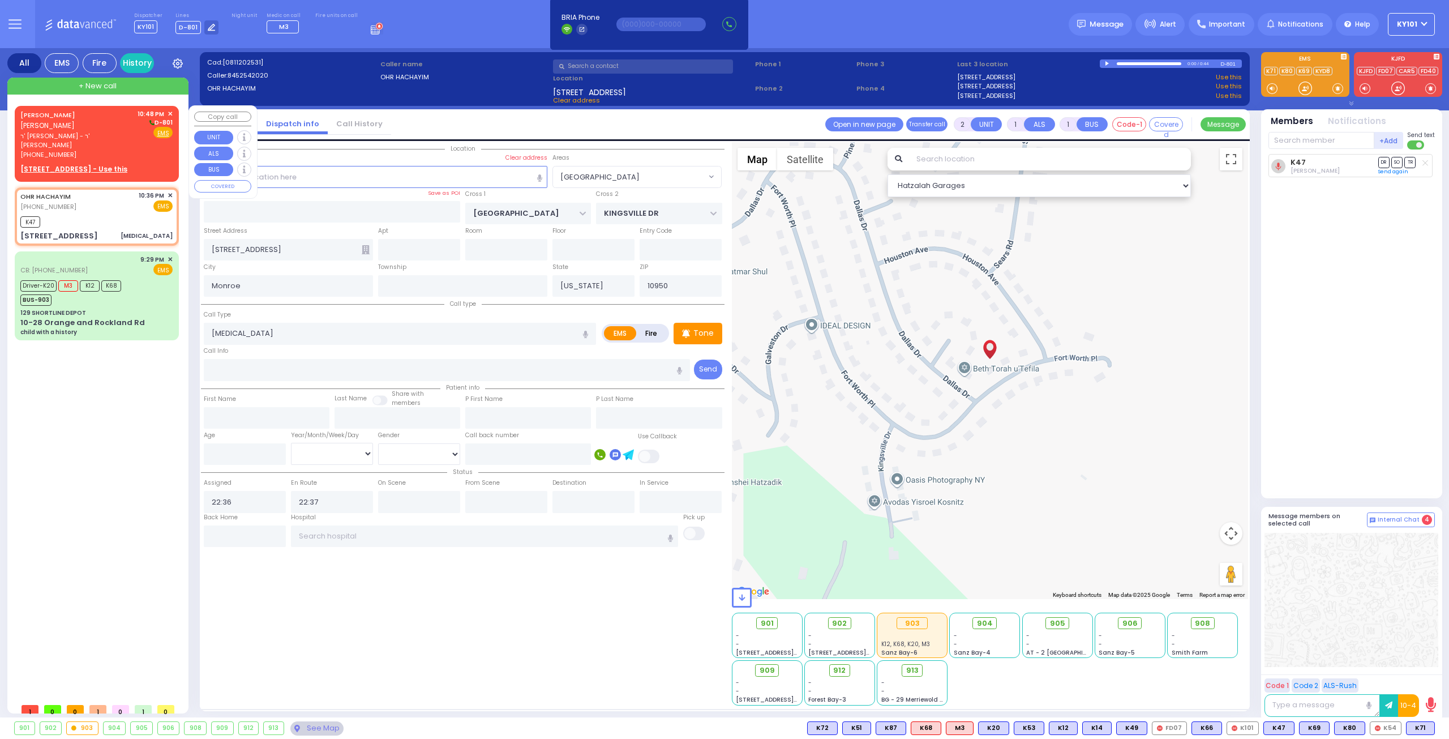
click at [61, 131] on span "ר' [PERSON_NAME] - ר' [PERSON_NAME]" at bounding box center [76, 140] width 113 height 19
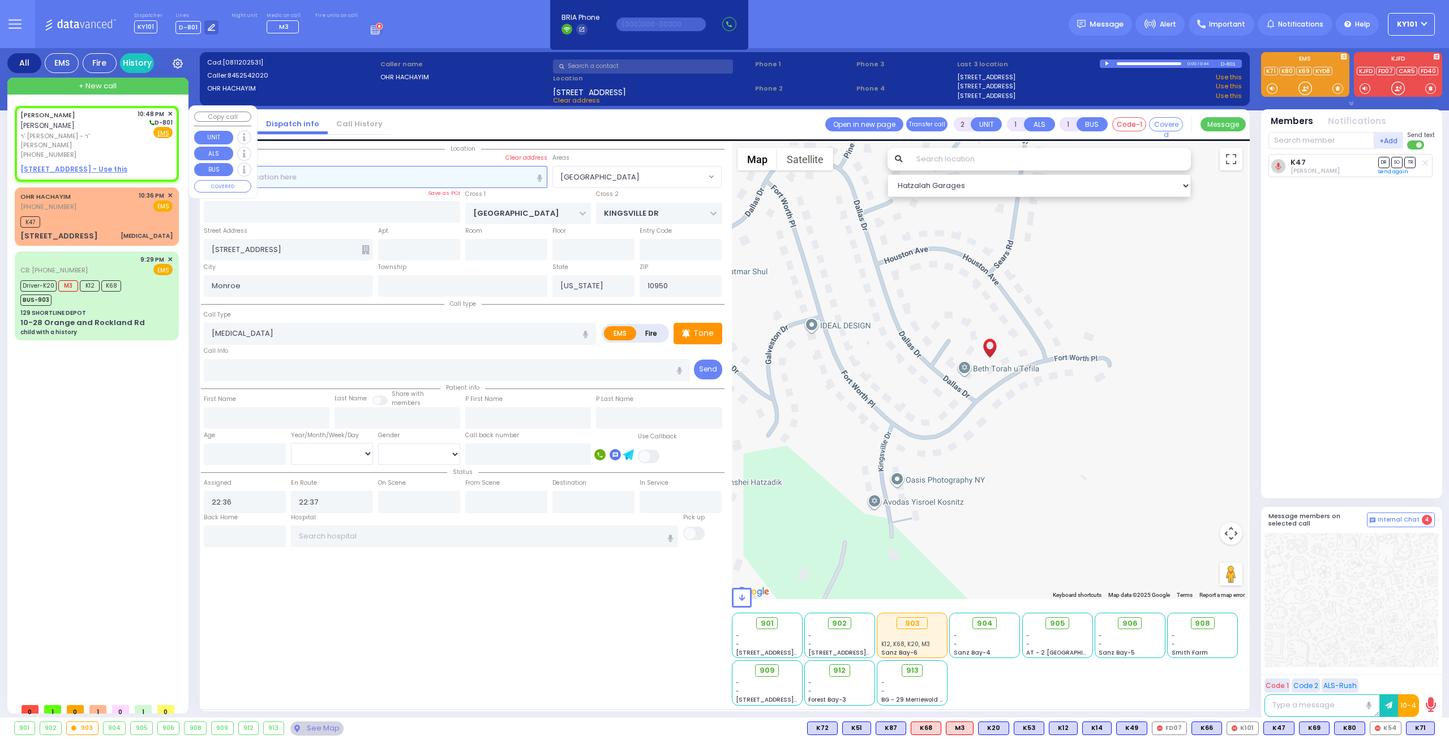
select select
radio input "true"
type input "NACHMEN"
type input "[PERSON_NAME]"
select select
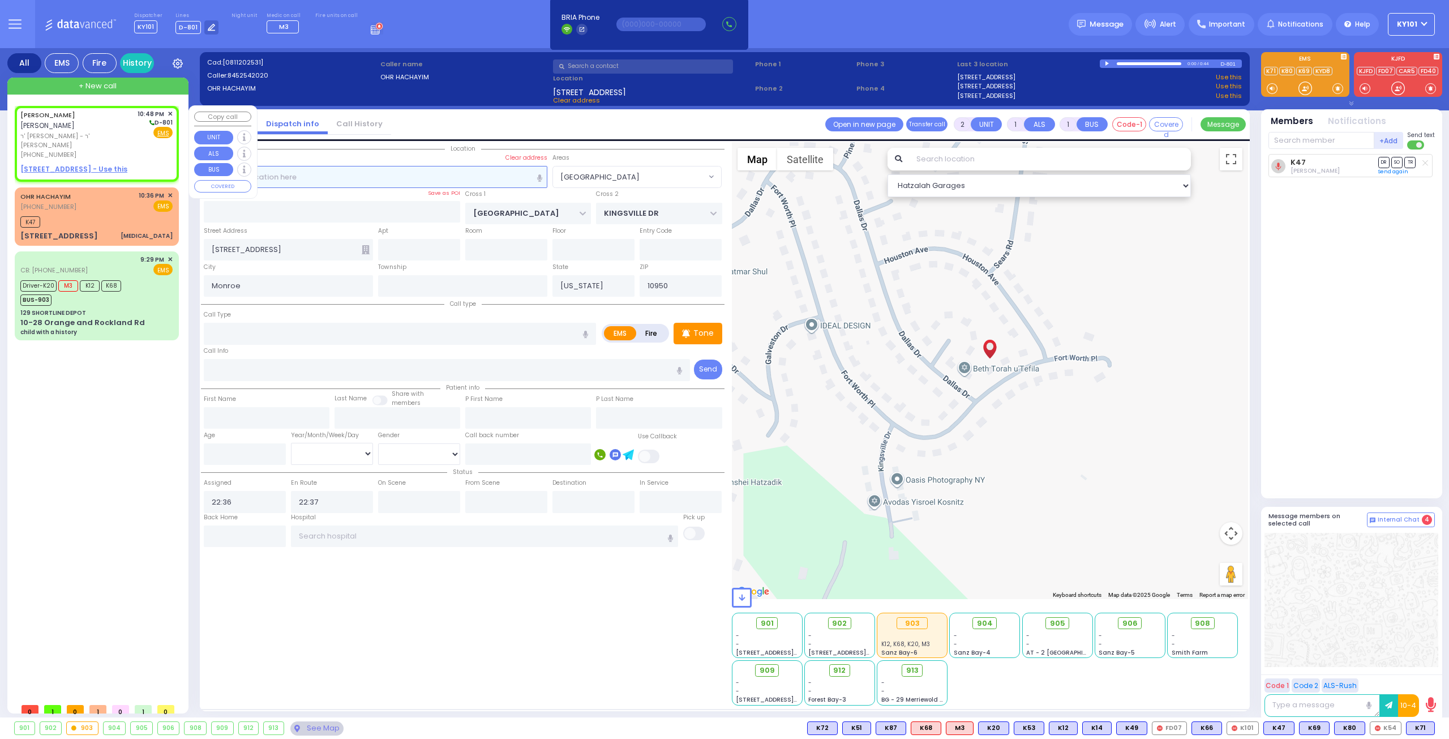
type input "22:48"
select select "Hatzalah Garages"
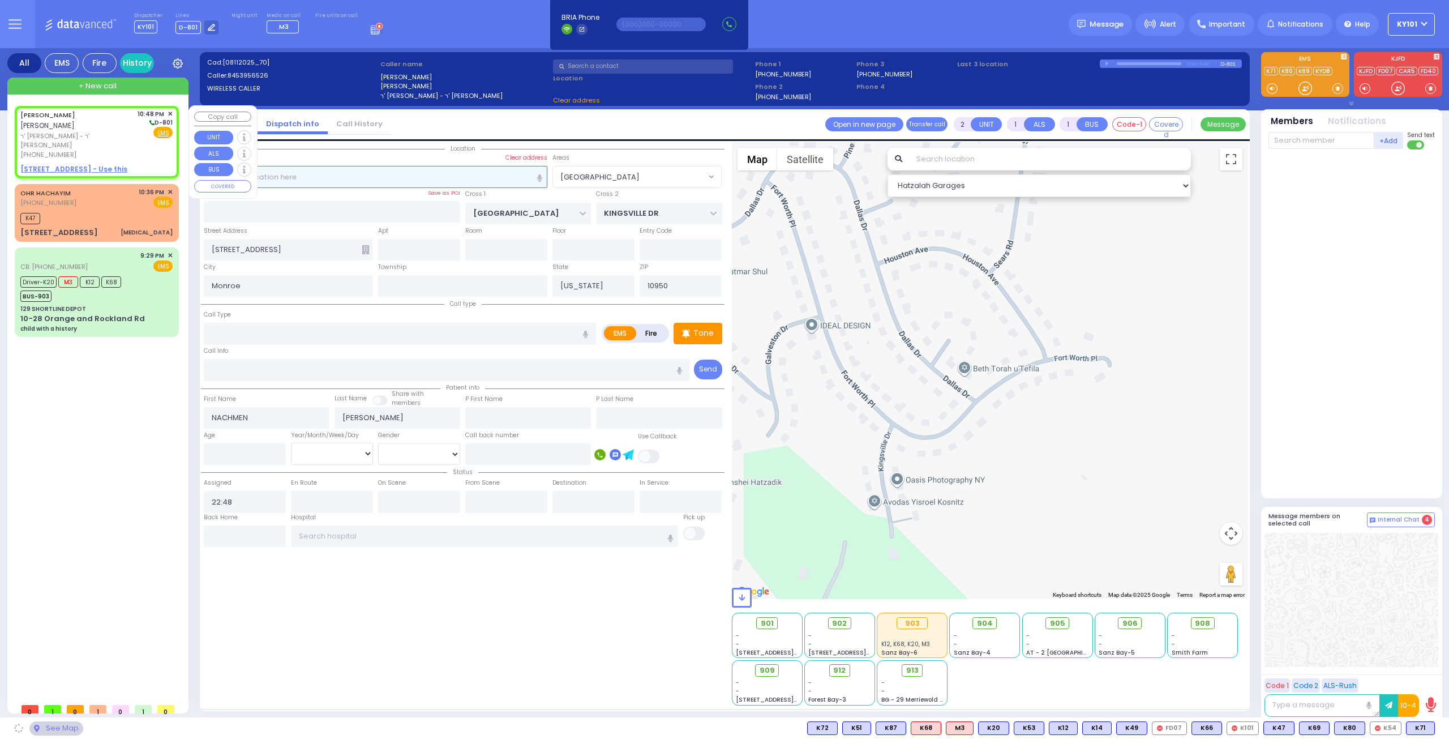
select select
radio input "true"
select select
select select "Hatzalah Garages"
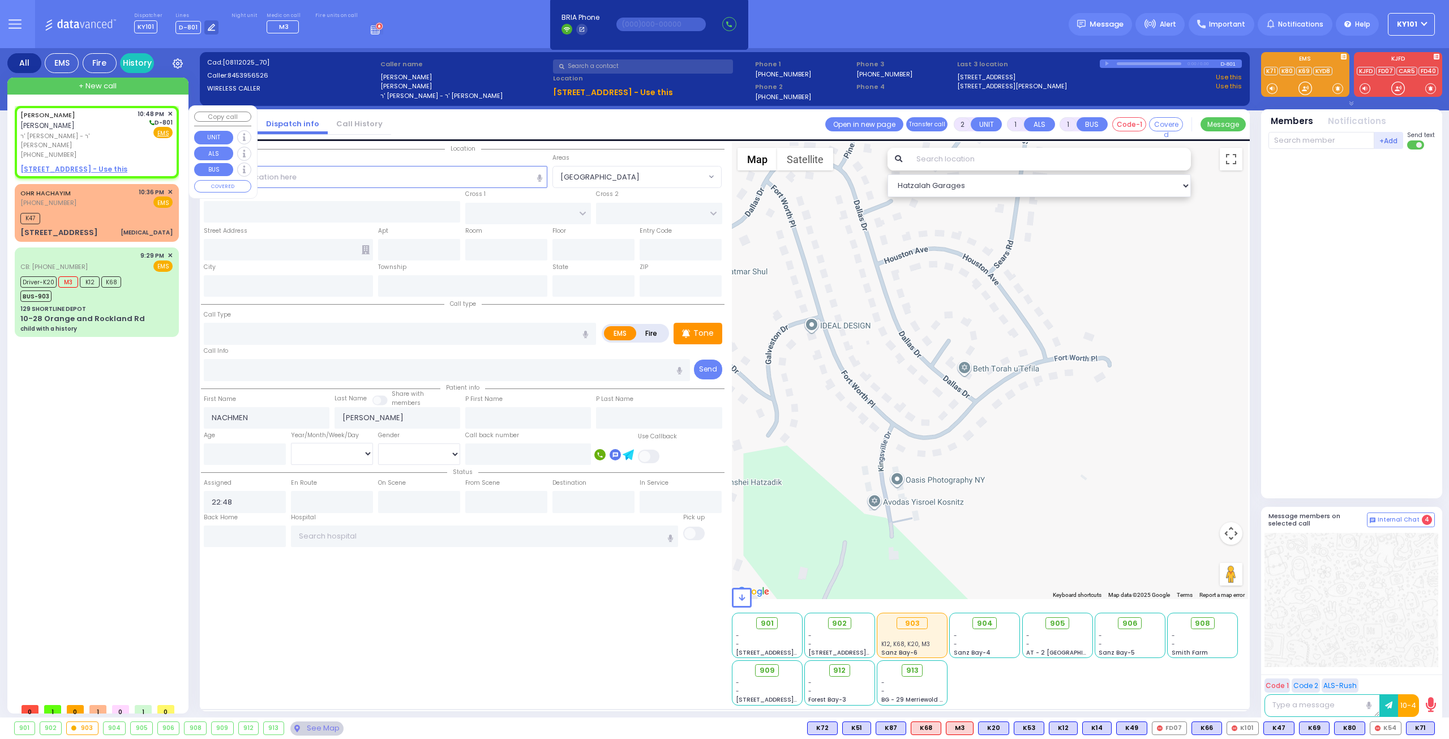
click at [63, 164] on u "[STREET_ADDRESS] - Use this" at bounding box center [73, 169] width 107 height 10
select select
radio input "true"
select select
select select "Hatzalah Garages"
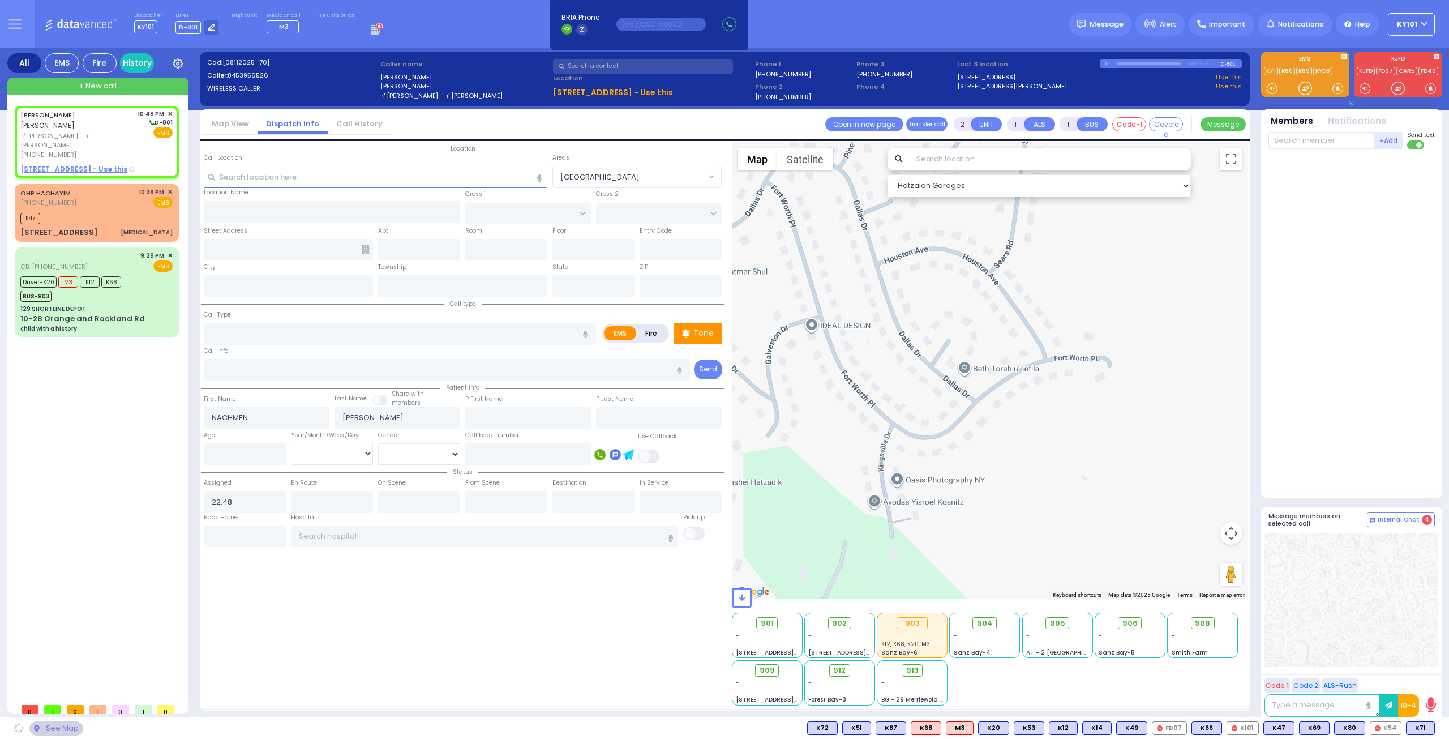
select select
radio input "true"
select select
select select "Hatzalah Garages"
type input "HAMASPIK WAY"
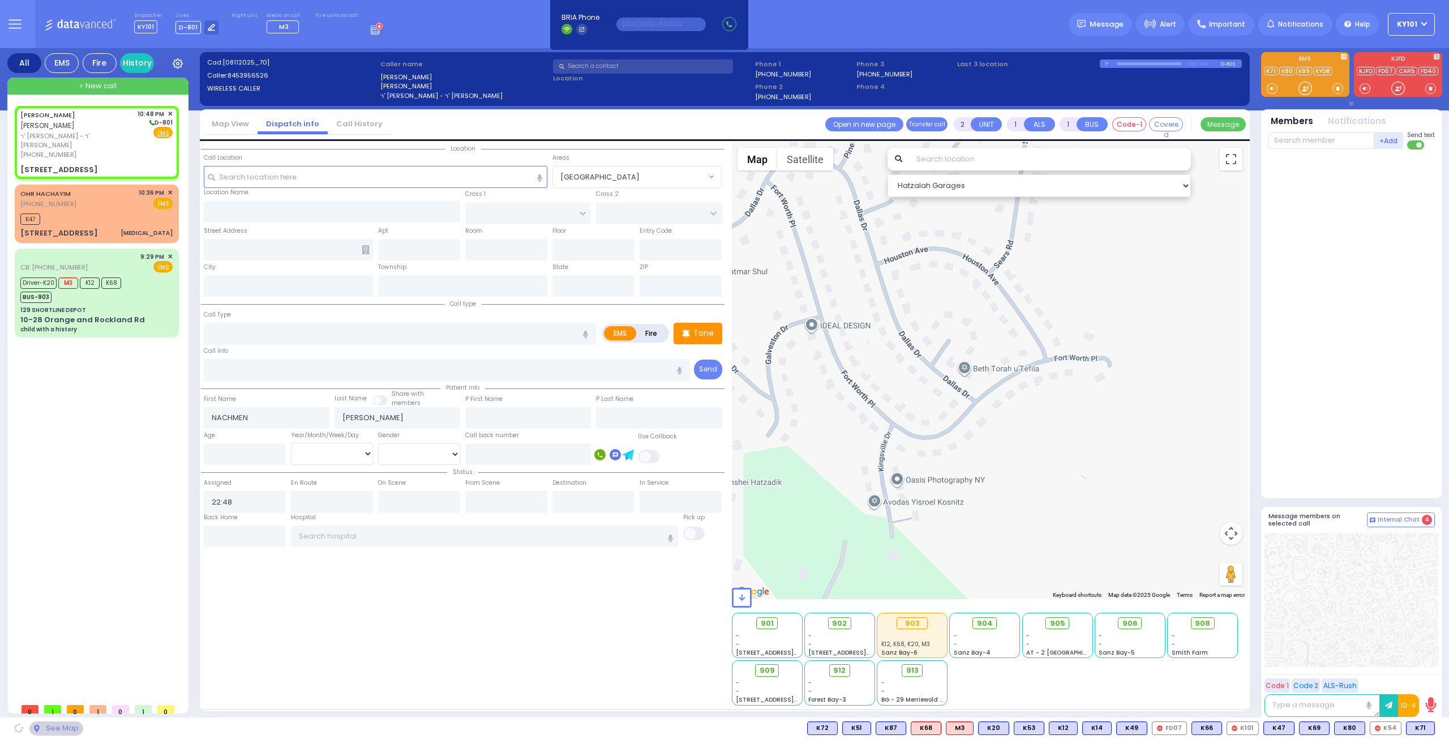
type input "RATZFERT WAY"
type input "[STREET_ADDRESS]"
type input "312"
type input "[PERSON_NAME]"
type input "[US_STATE]"
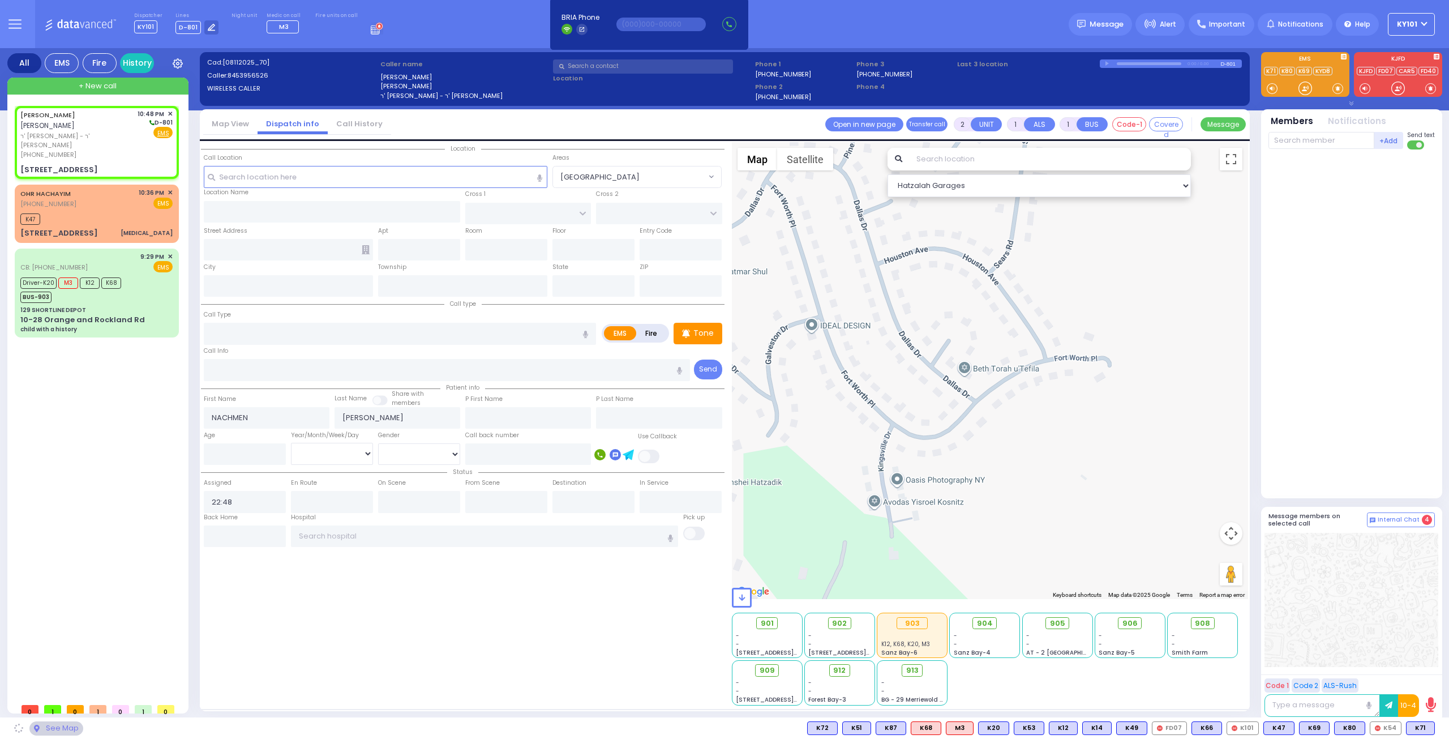
type input "10950"
select select "SECTION 4"
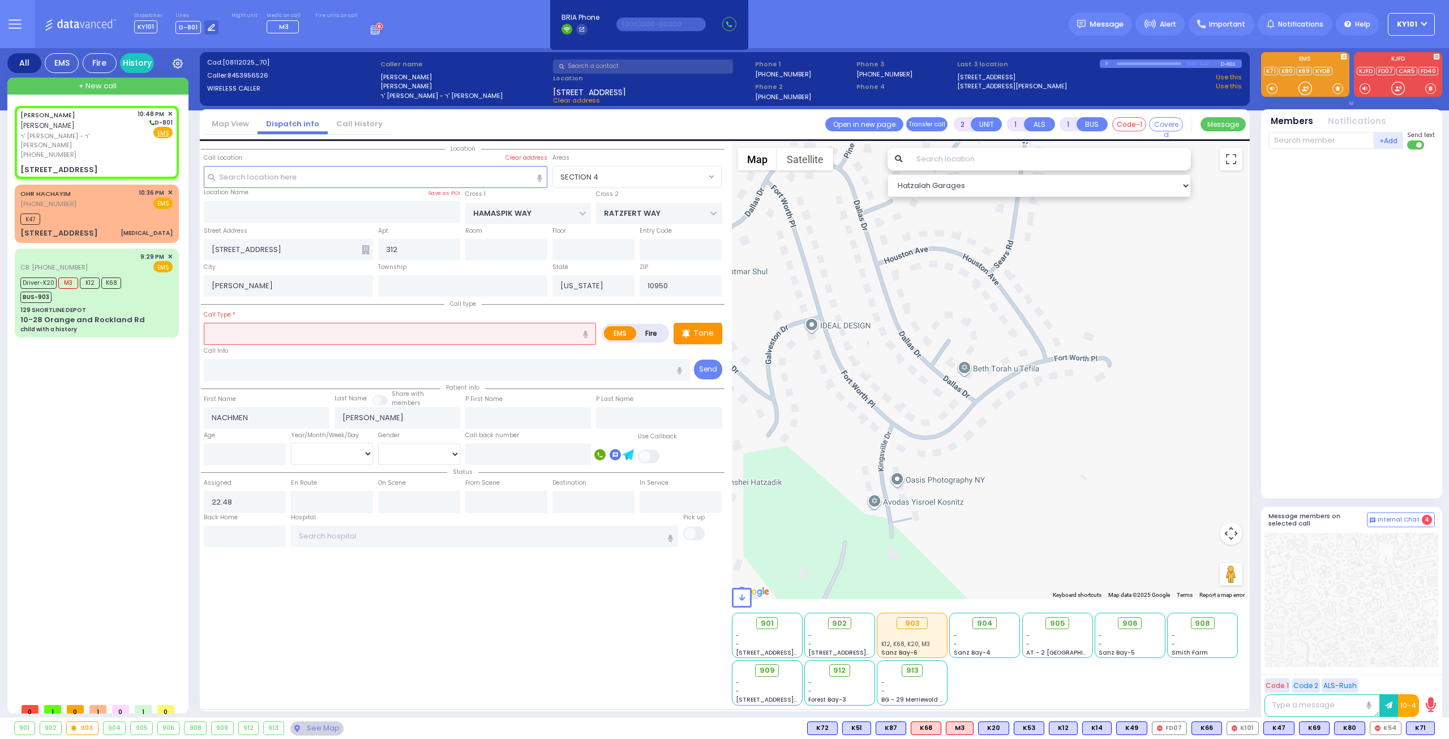
click at [656, 327] on label "Fire" at bounding box center [652, 333] width 32 height 14
radio input "true"
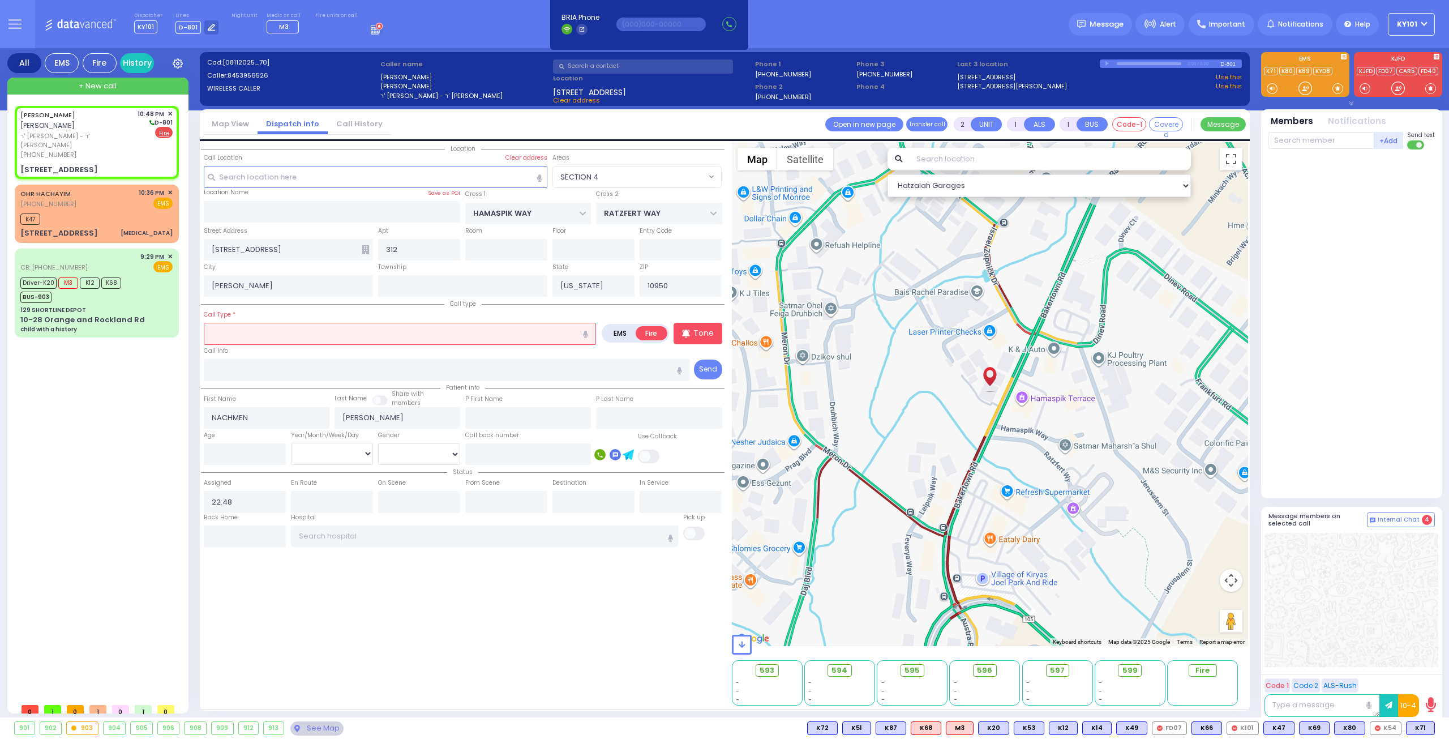
click at [468, 328] on input "text" at bounding box center [400, 334] width 392 height 22
type input "odo"
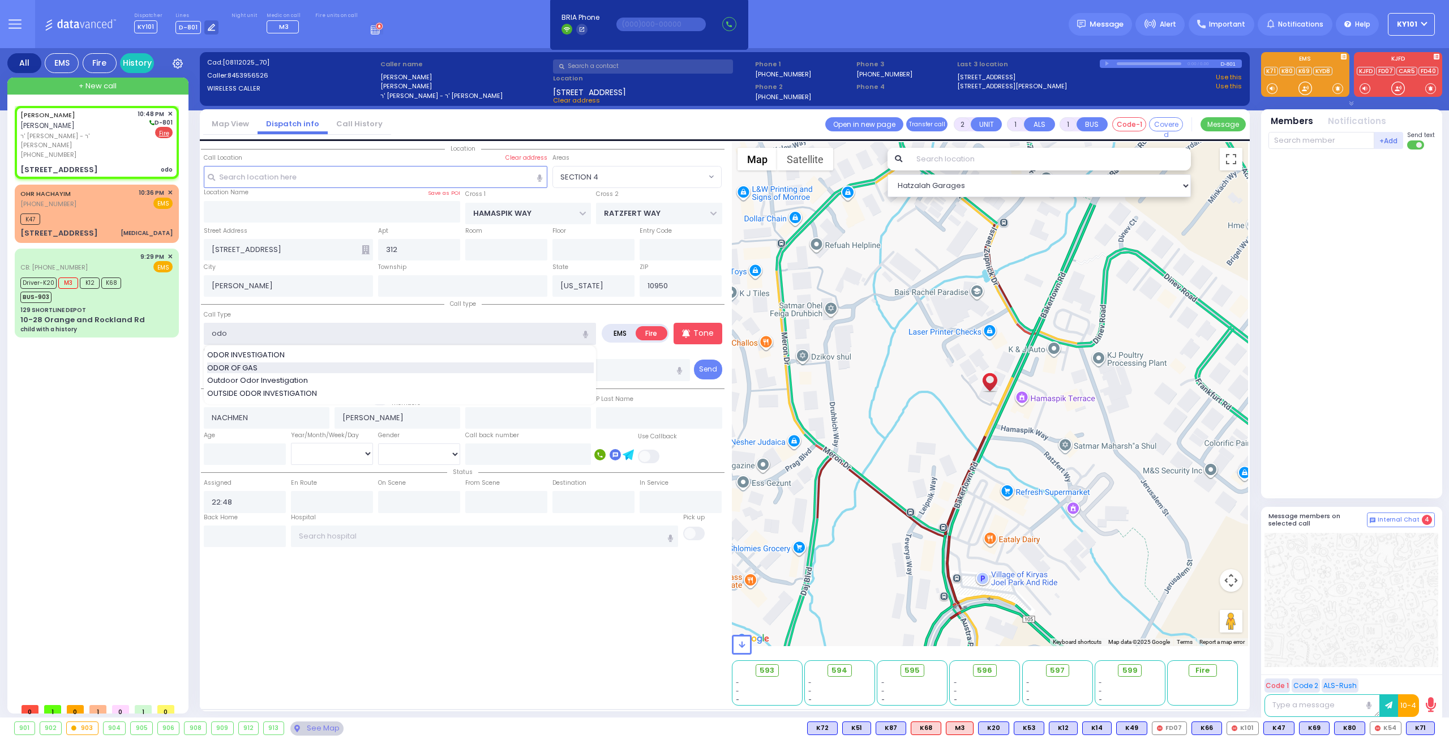
select select
radio input "true"
select select
select select "Hatzalah Garages"
select select "SECTION 4"
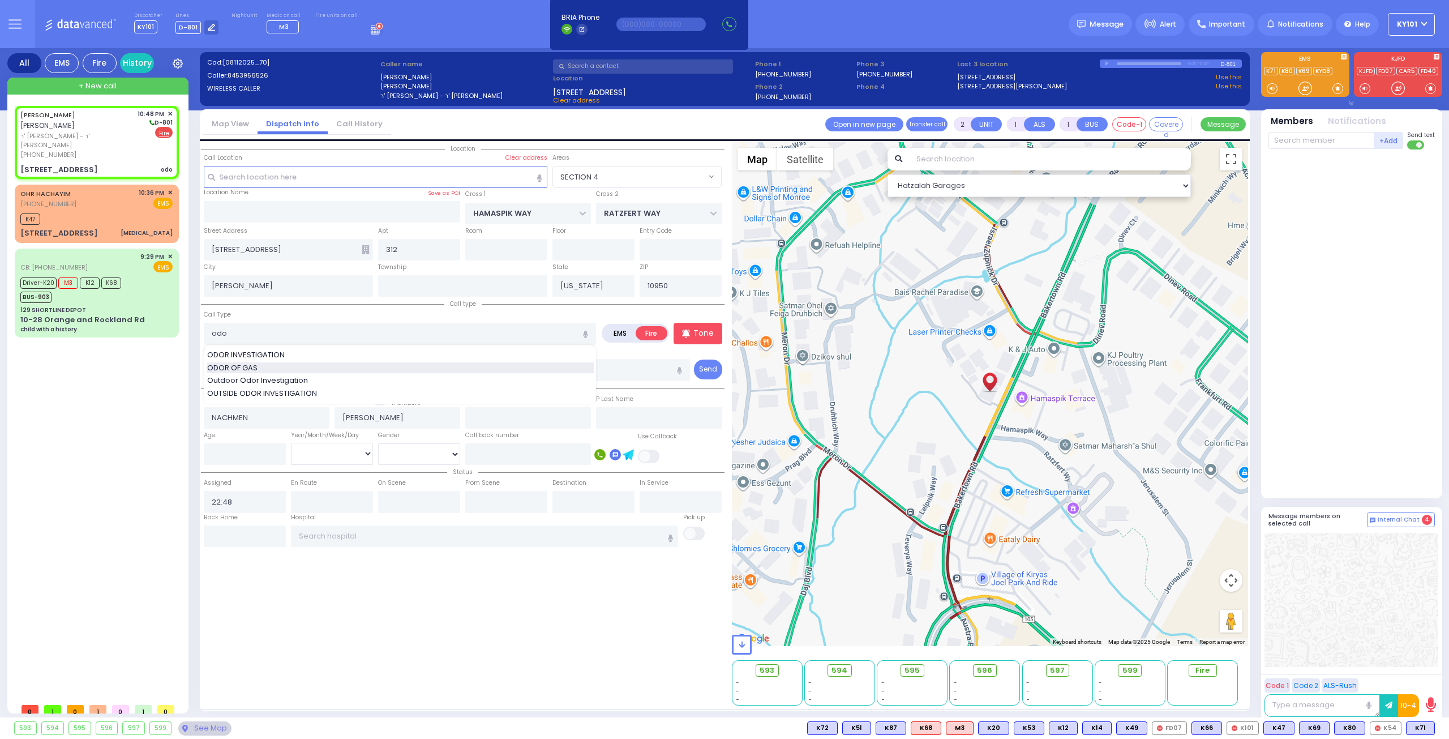
click at [372, 366] on div "ODOR OF GAS" at bounding box center [400, 367] width 387 height 11
type input "ODOR OF GAS"
select select
radio input "true"
select select
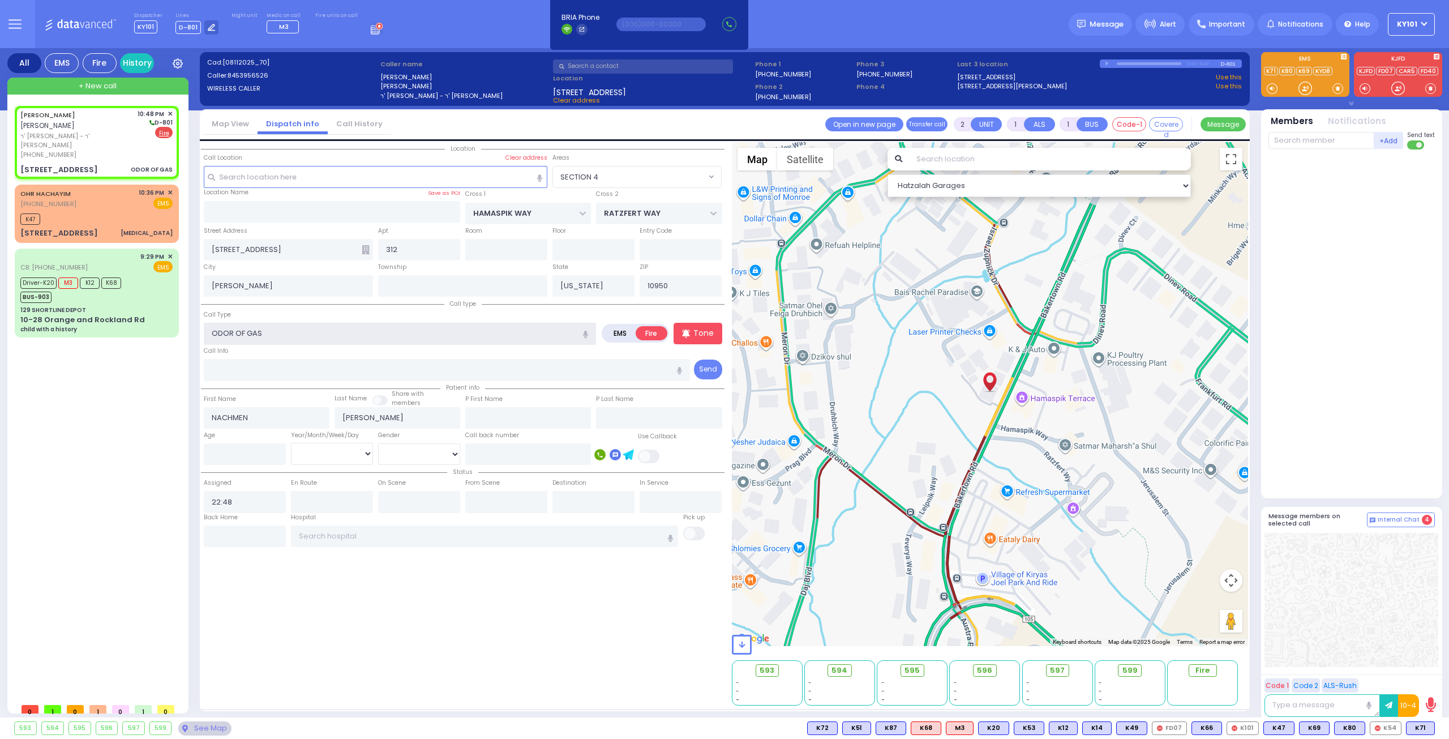
select select "Hatzalah Garages"
select select "SECTION 4"
select select
radio input "true"
select select
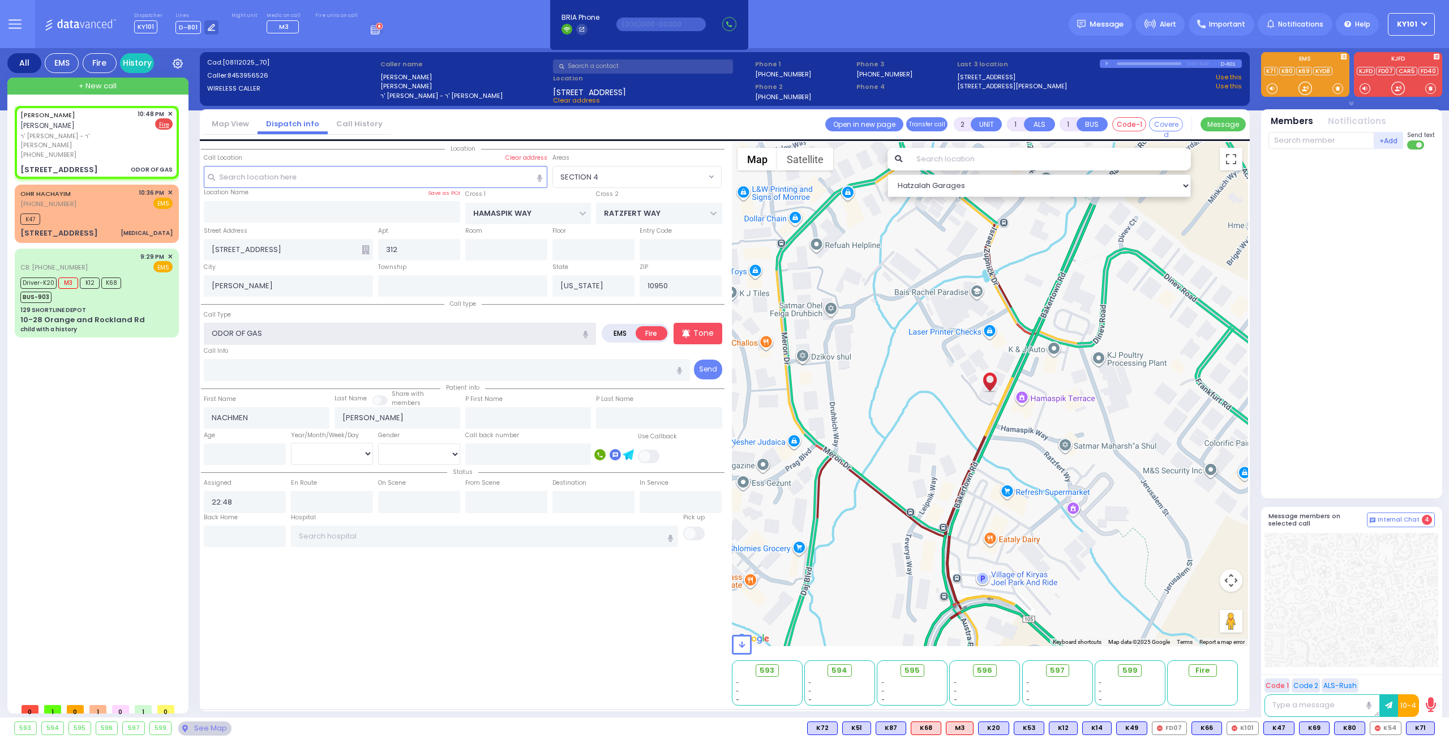
select select "Hatzalah Garages"
select select "SECTION 4"
click at [1288, 138] on input "text" at bounding box center [1322, 140] width 106 height 17
select select
radio input "true"
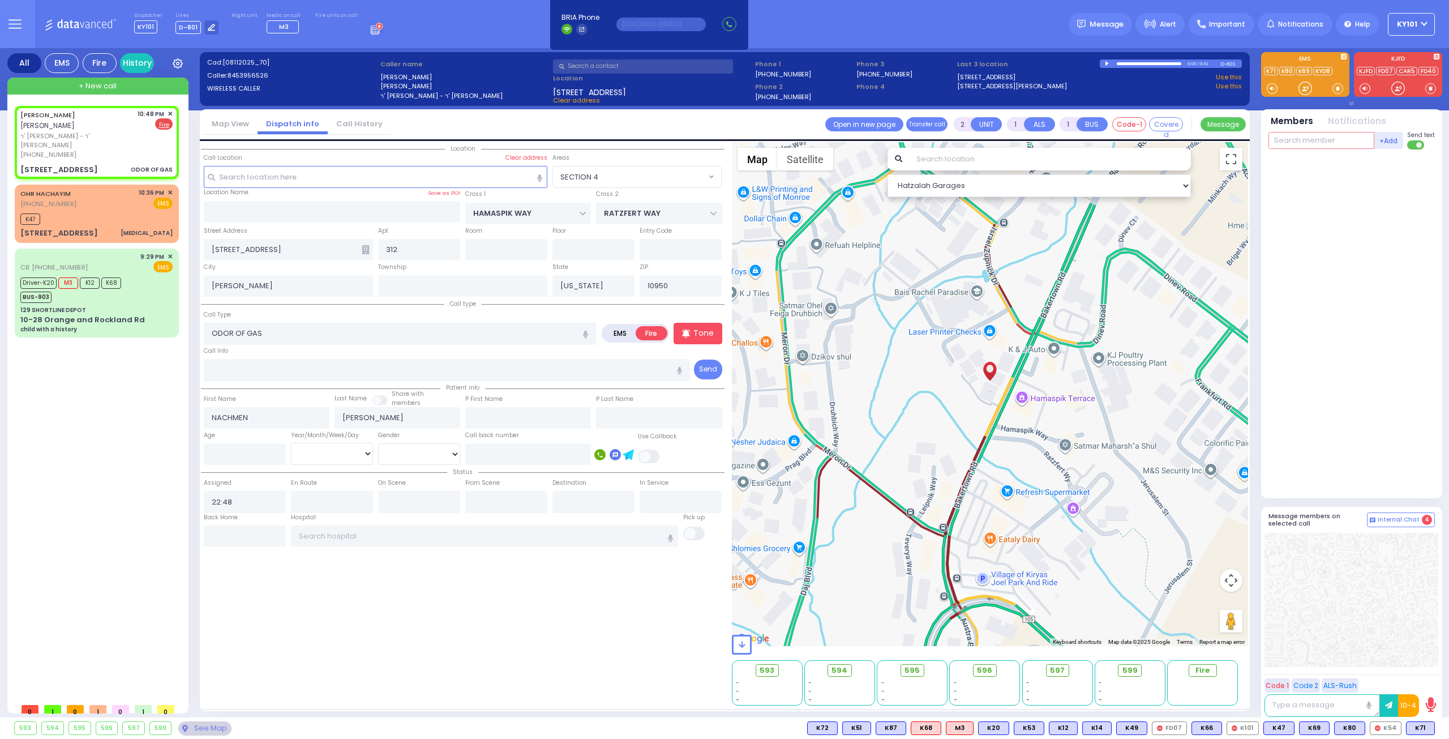
select select
type input "79"
select select "Hatzalah Garages"
select select "SECTION 4"
type input "79"
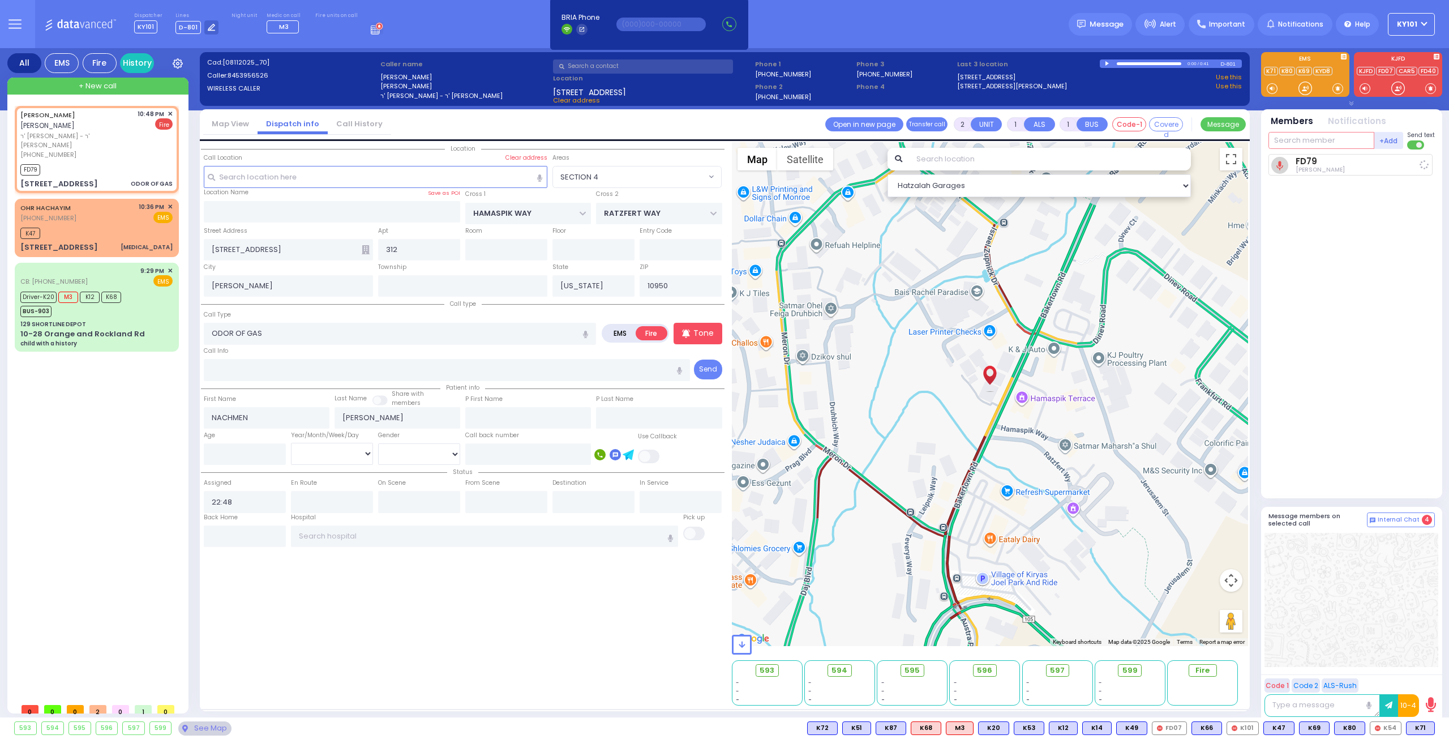
select select
radio input "true"
select select
type input "22:49"
select select "Hatzalah Garages"
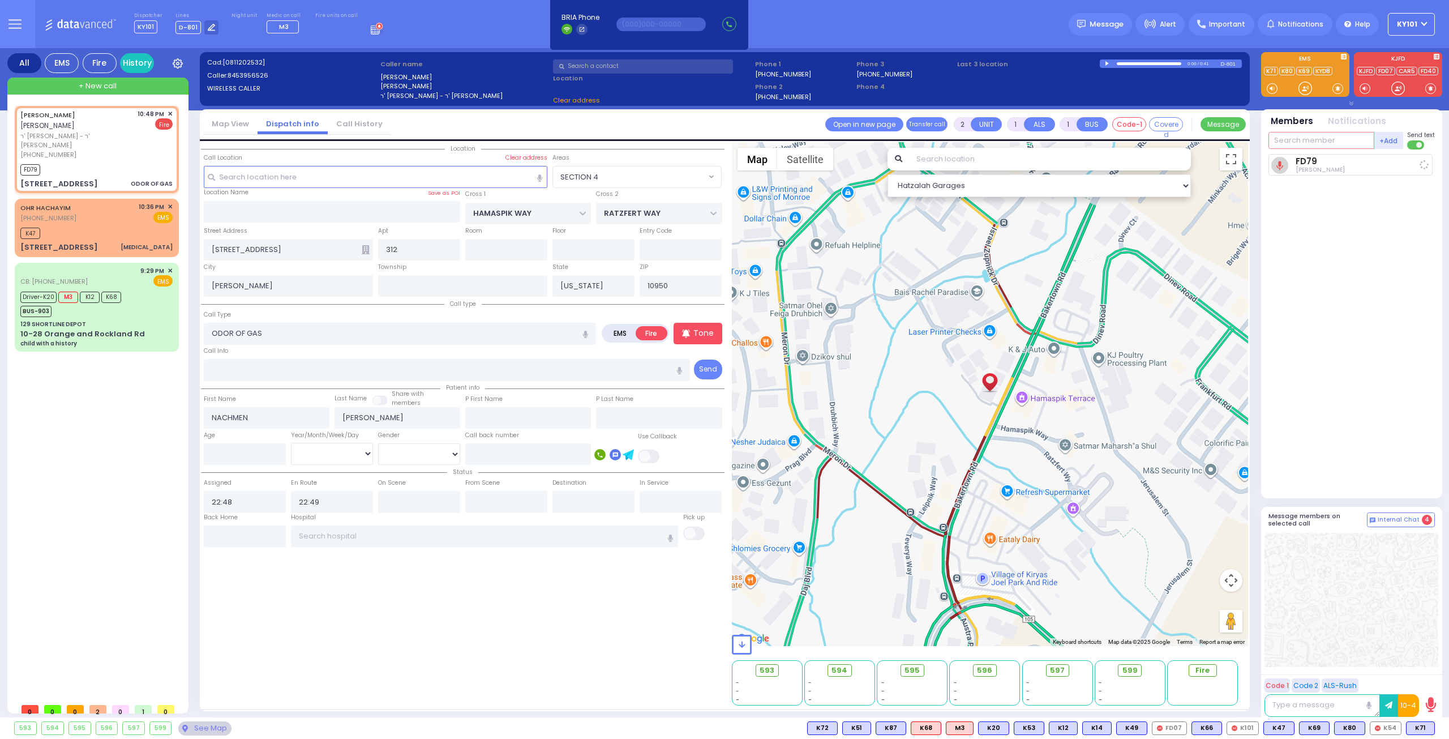
select select "SECTION 4"
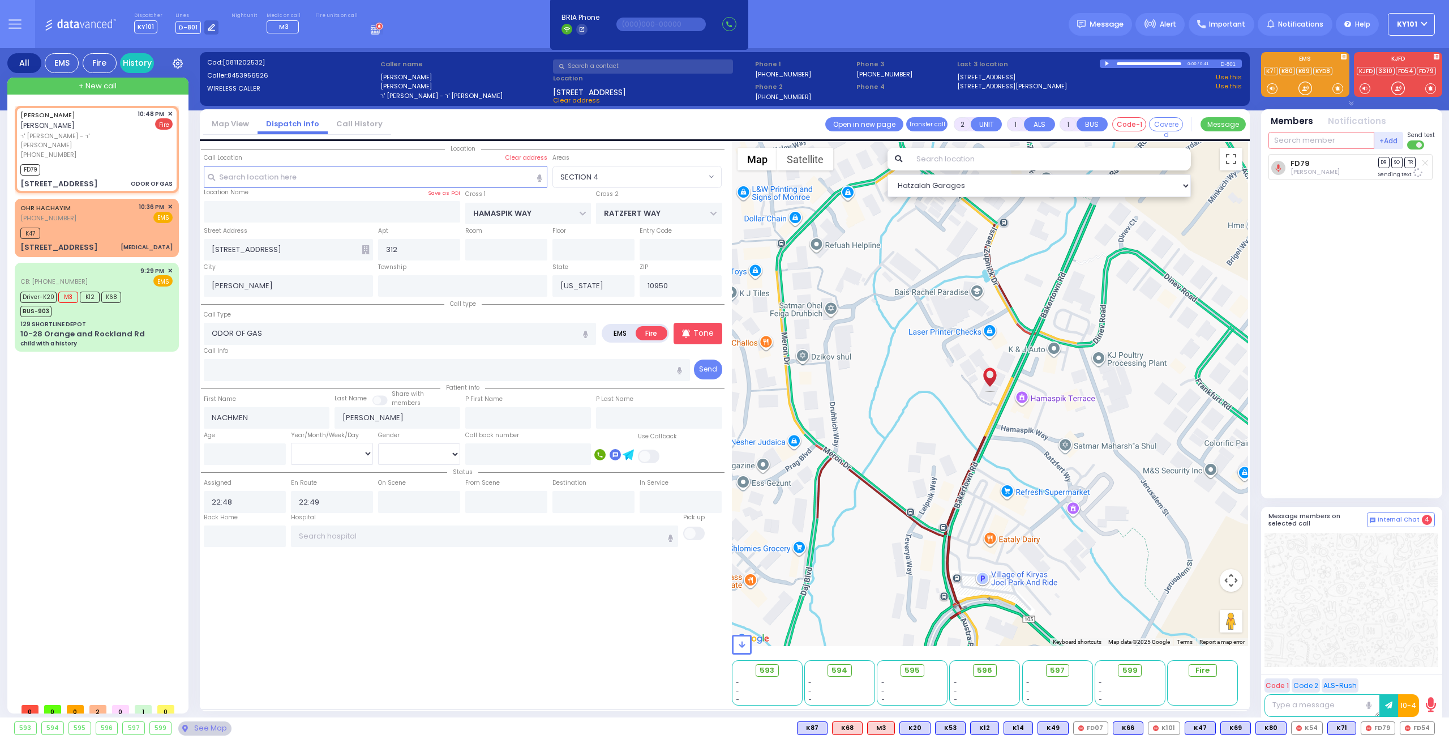
click at [1320, 145] on input "text" at bounding box center [1322, 140] width 106 height 17
type input "54"
select select
radio input "true"
select select
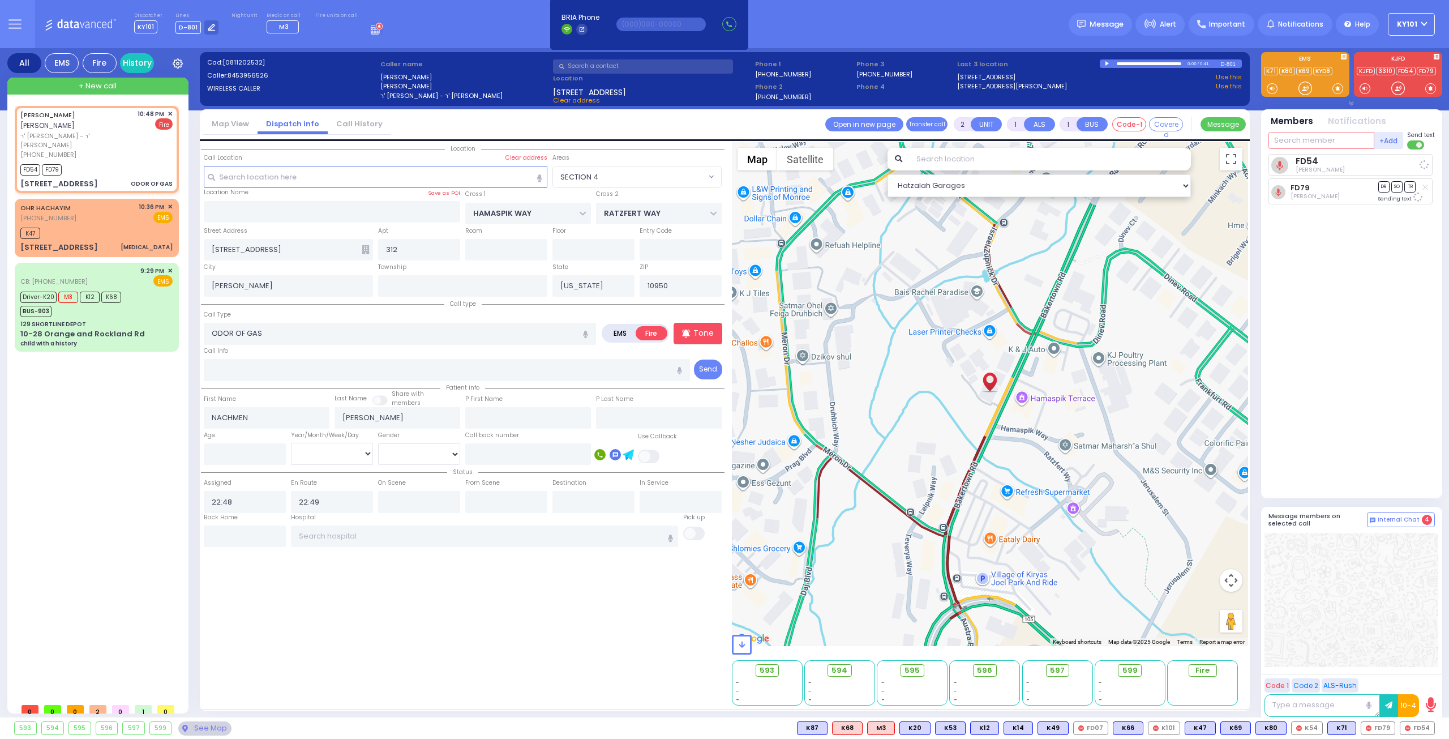
select select "Hatzalah Garages"
select select "SECTION 4"
type input "car2"
select select
radio input "true"
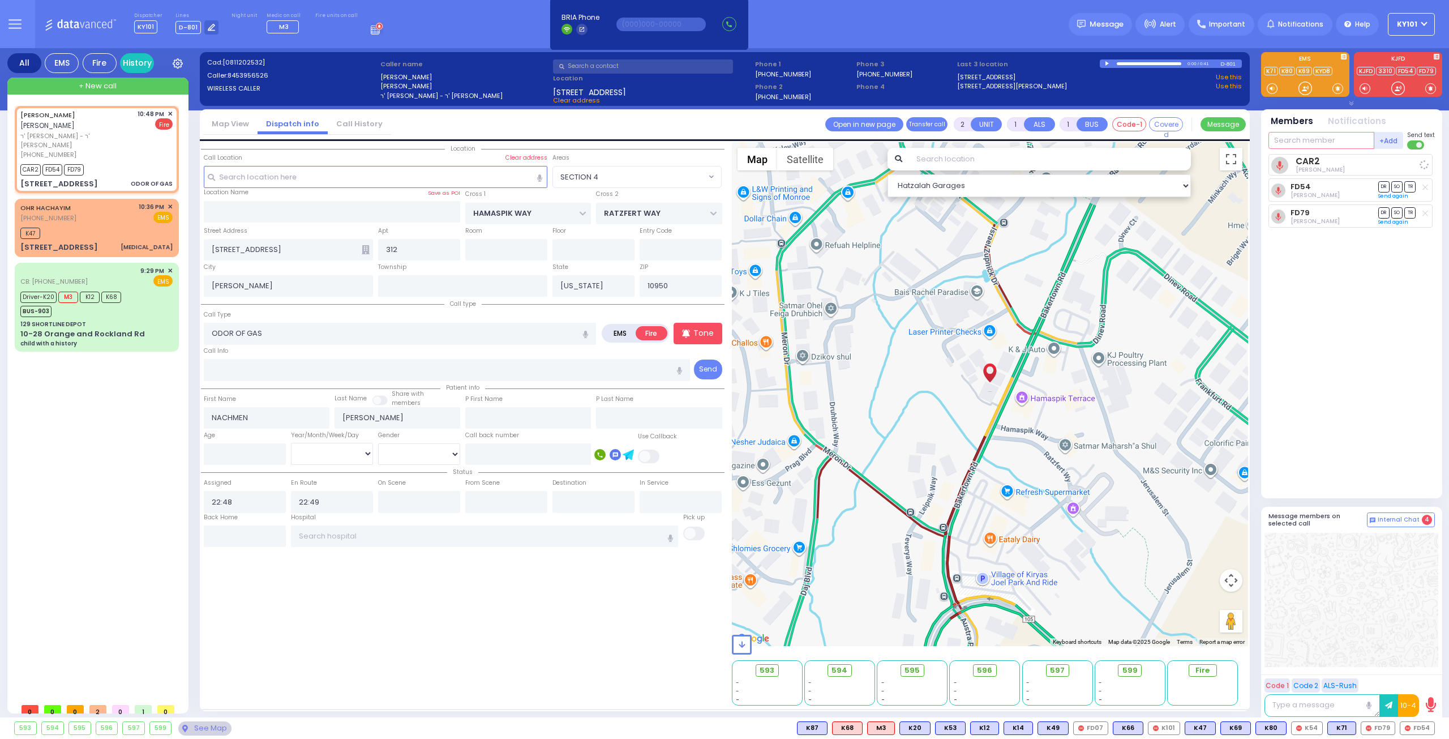
select select
select select "Hatzalah Garages"
select select "SECTION 4"
